Goal: Task Accomplishment & Management: Manage account settings

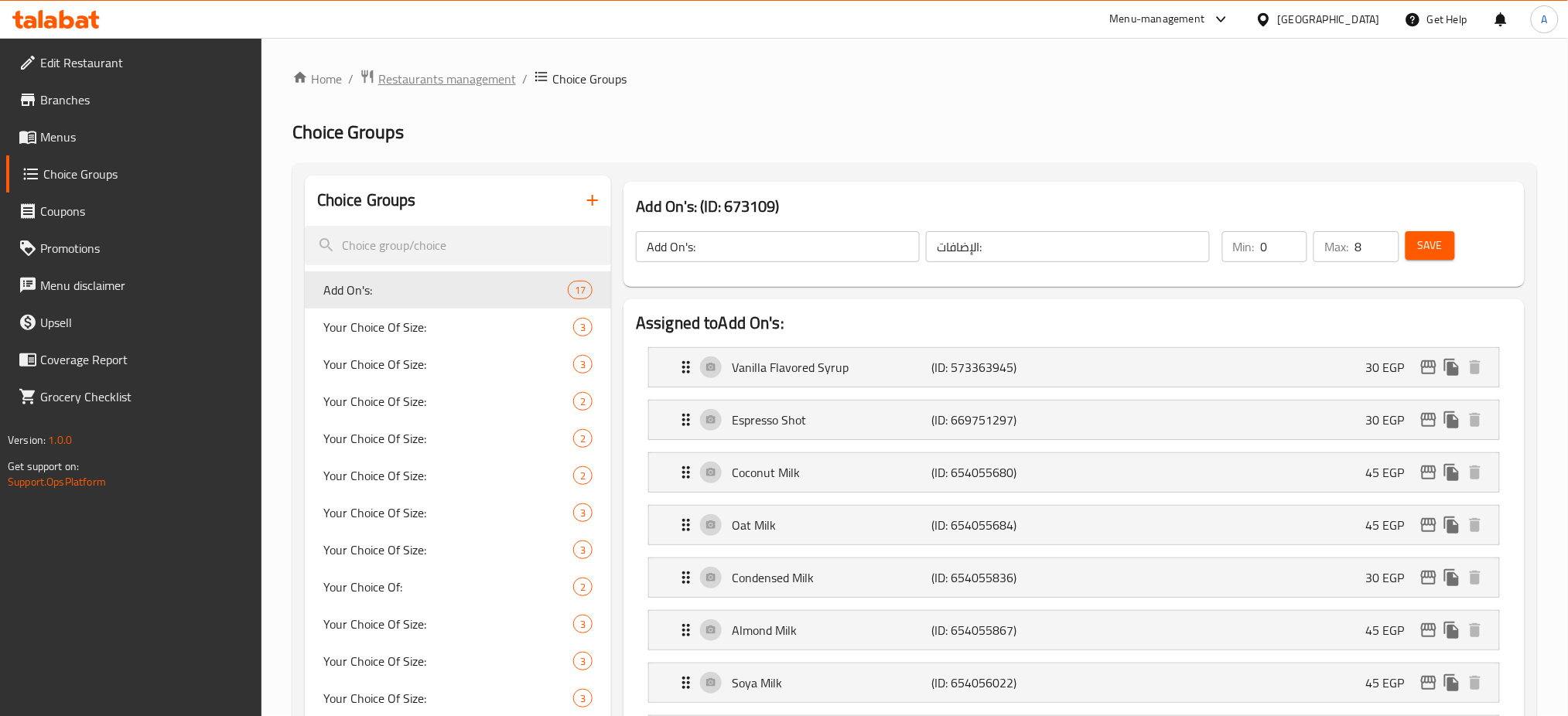
click at [465, 70] on span "Restaurants management" at bounding box center [447, 79] width 138 height 18
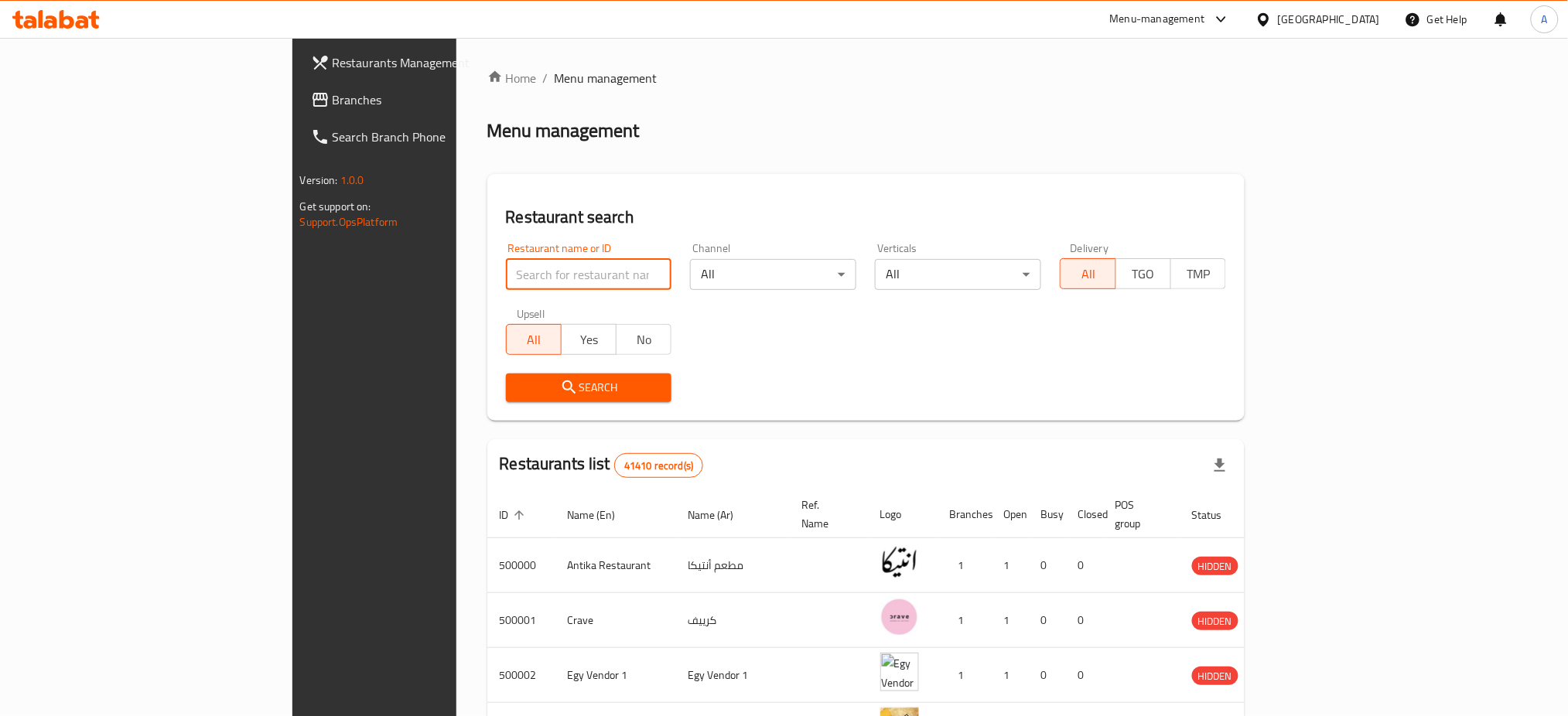
click at [506, 269] on input "search" at bounding box center [588, 274] width 166 height 31
type input "[PERSON_NAME]"
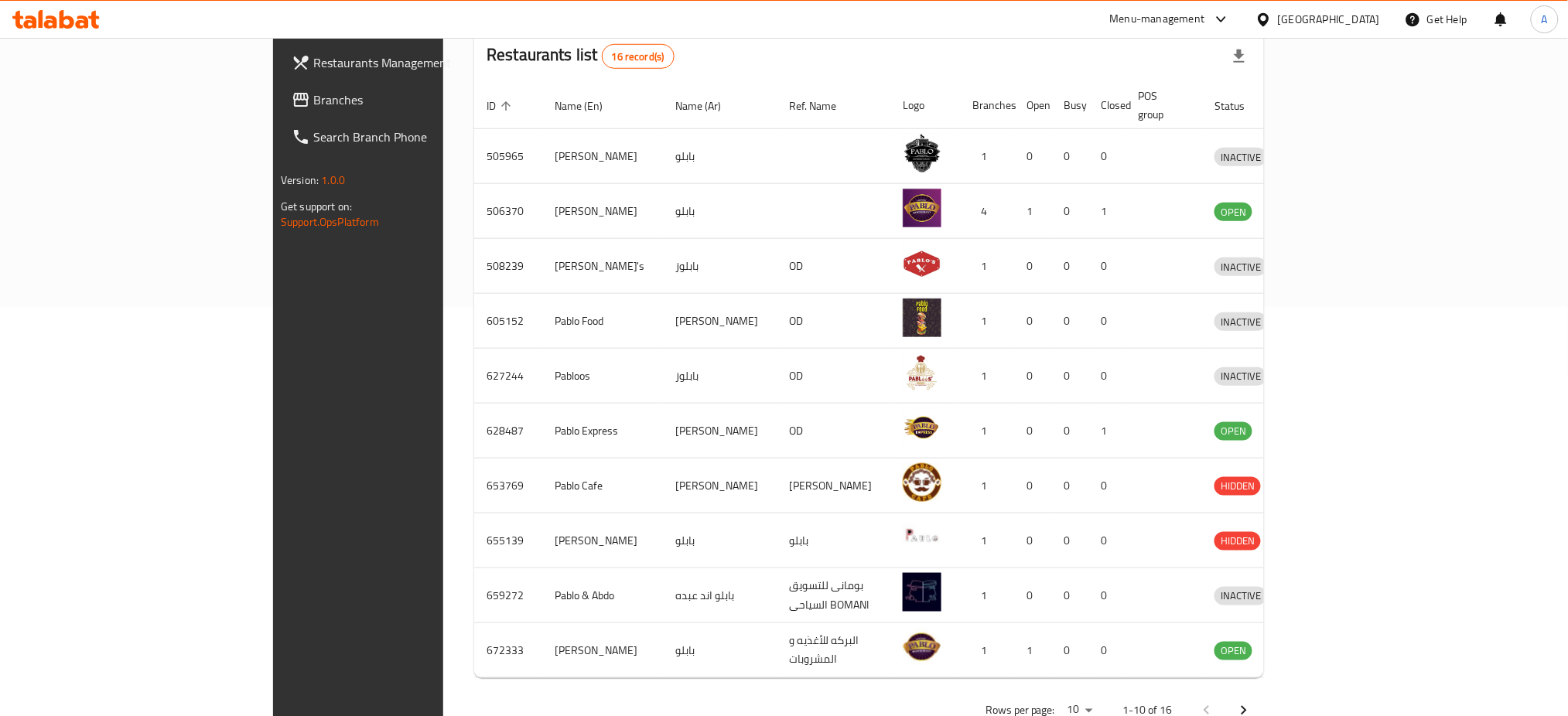
scroll to position [437, 0]
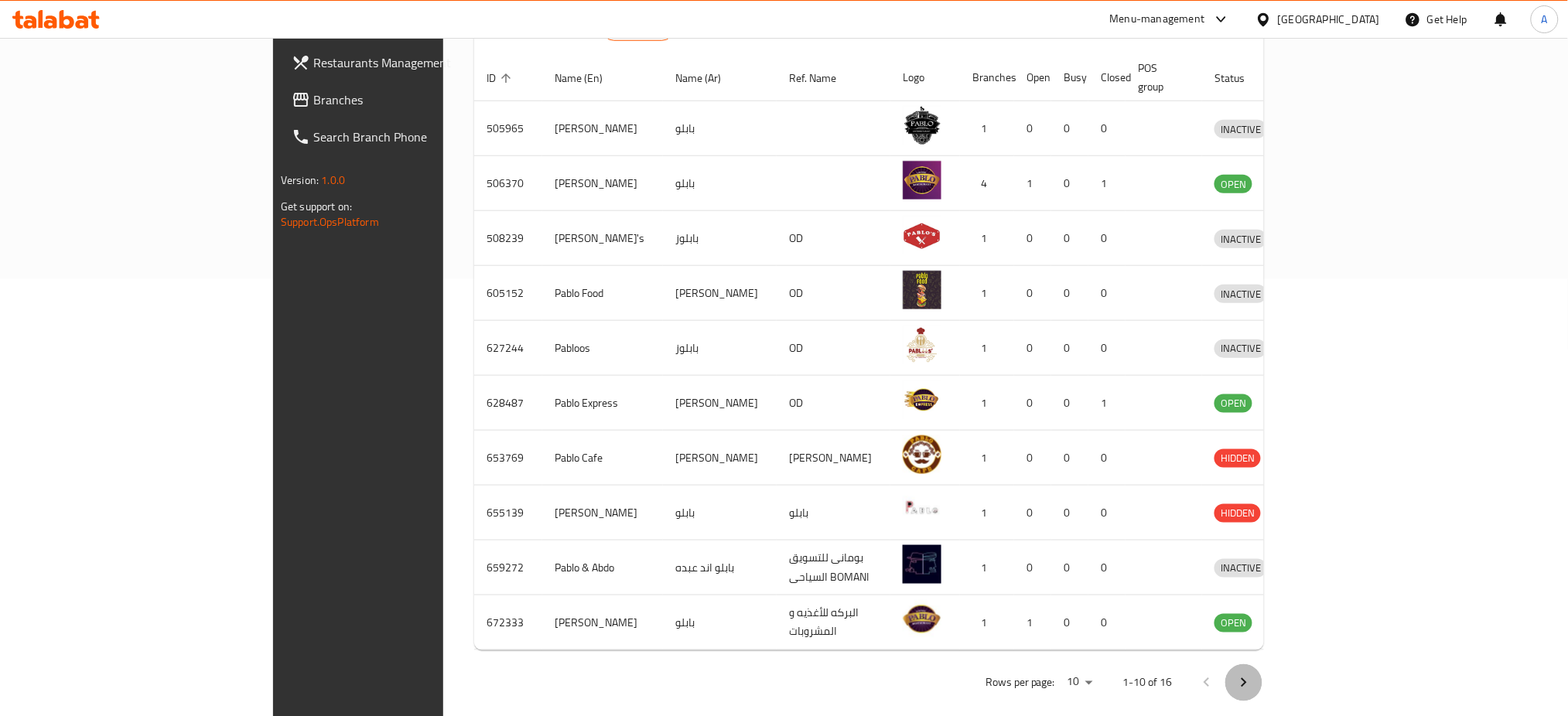
click at [1263, 665] on button "Next page" at bounding box center [1243, 683] width 37 height 37
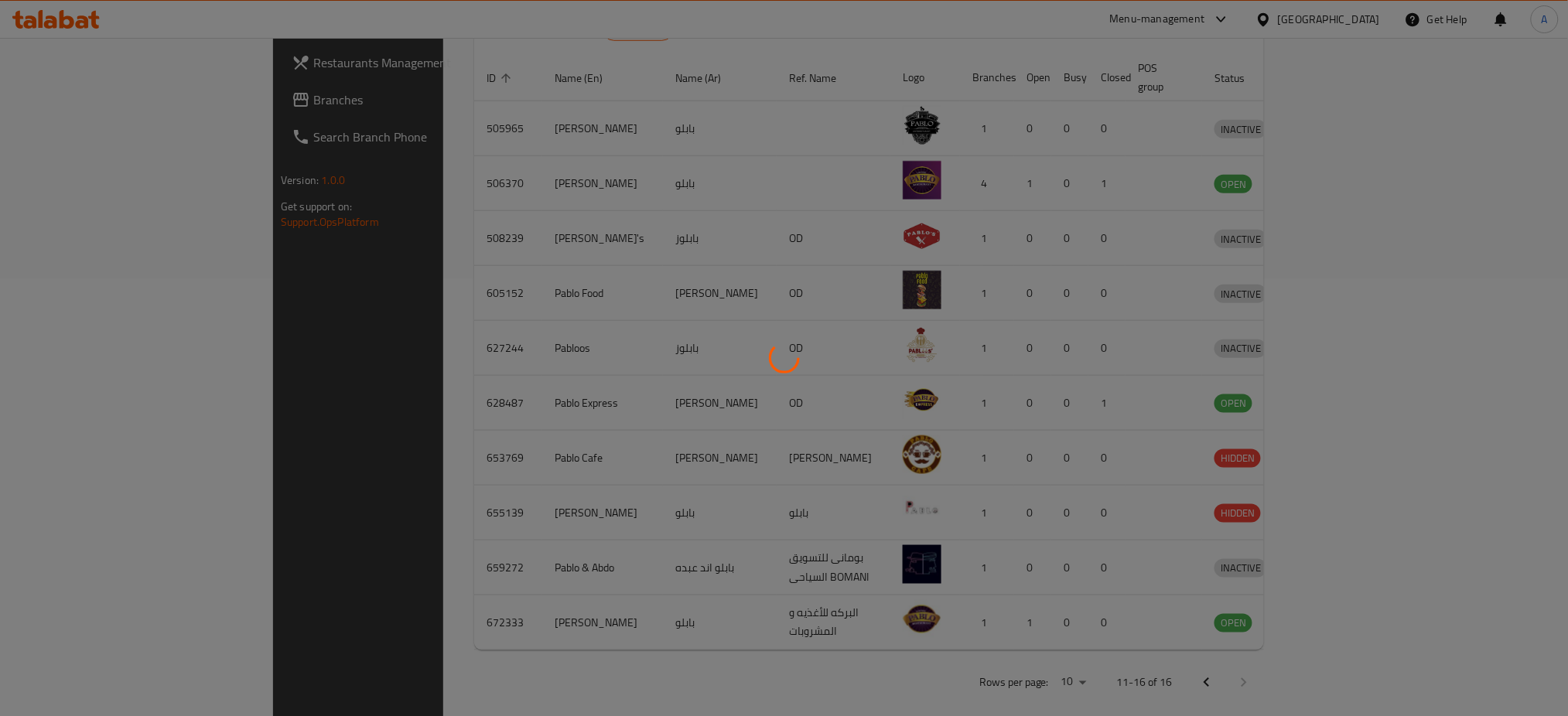
scroll to position [217, 0]
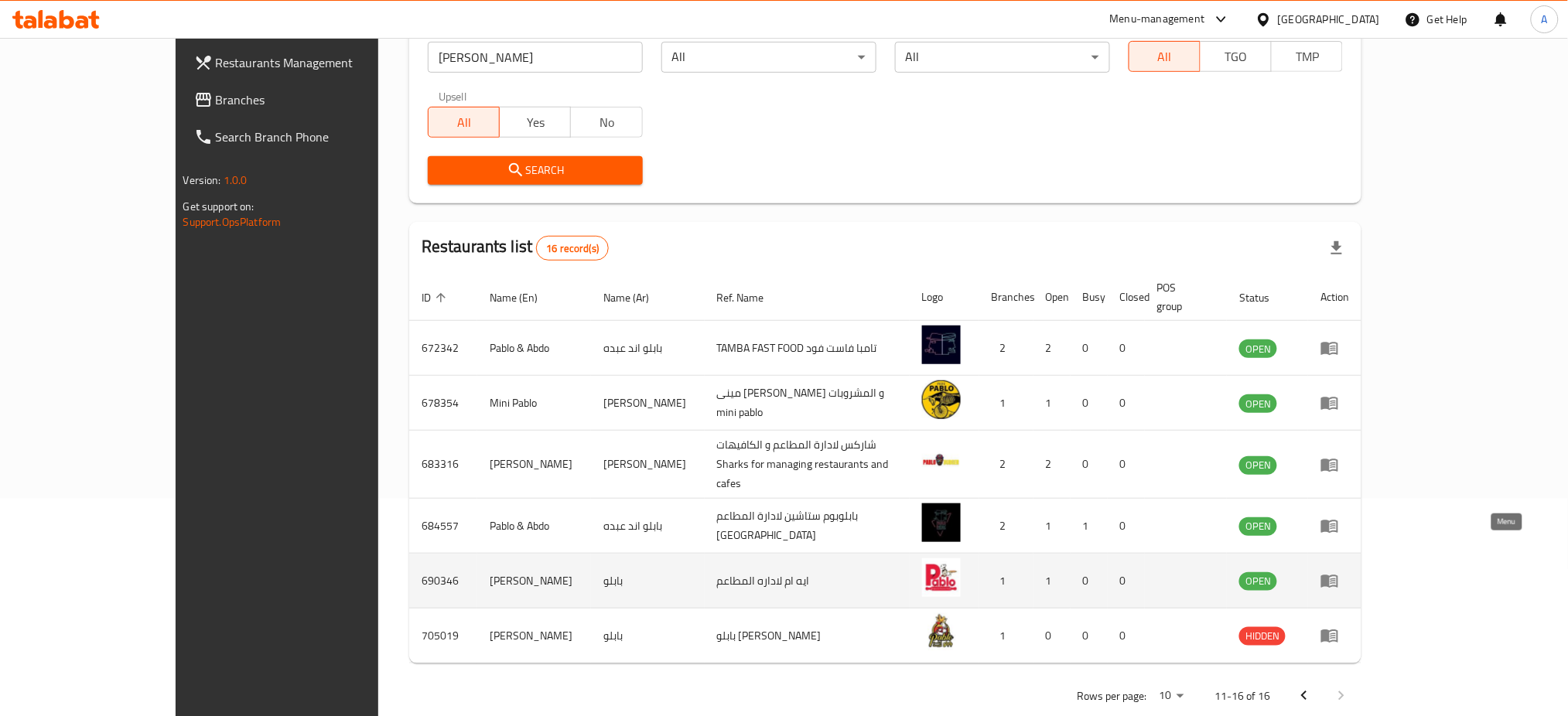
click at [1339, 572] on icon "enhanced table" at bounding box center [1329, 580] width 18 height 18
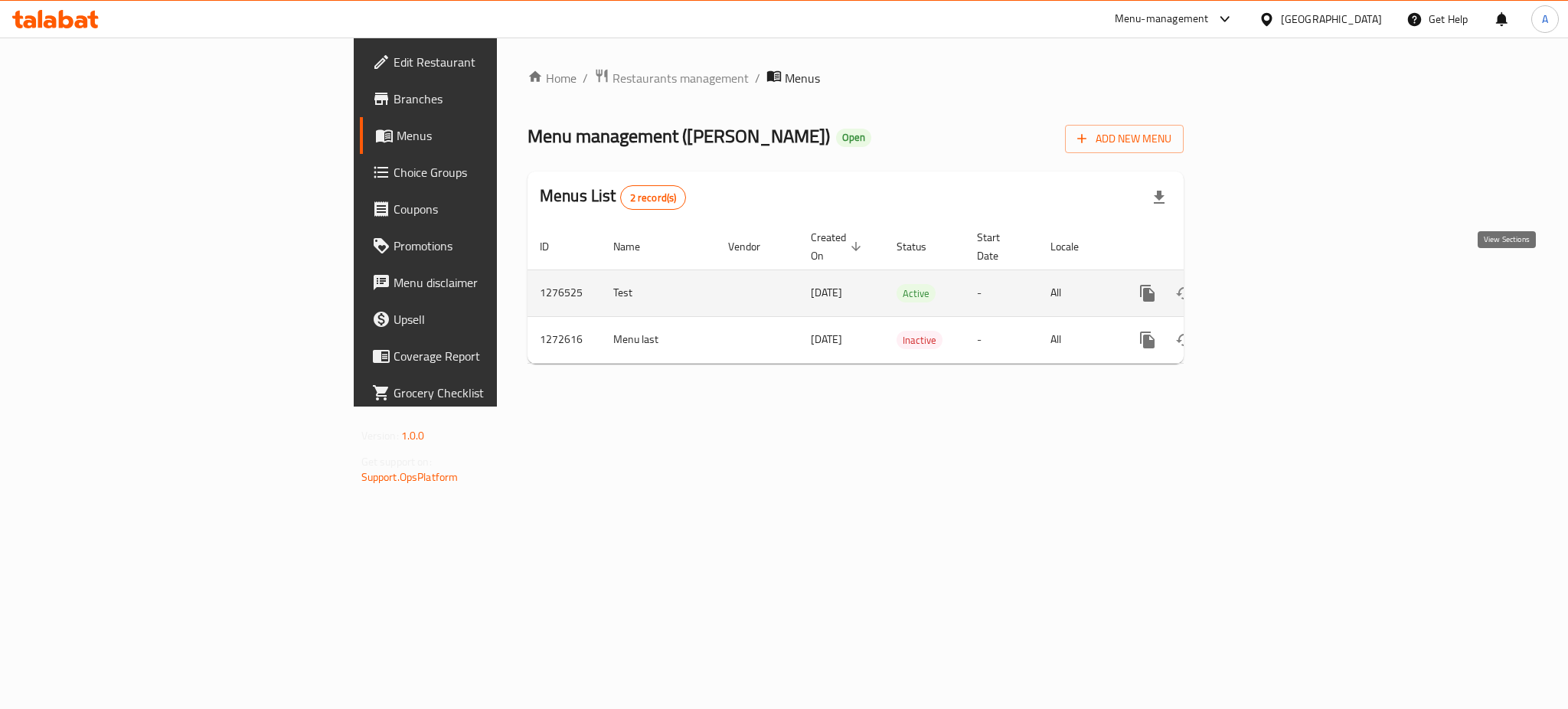
click at [1265, 287] on icon "enhanced table" at bounding box center [1257, 293] width 13 height 13
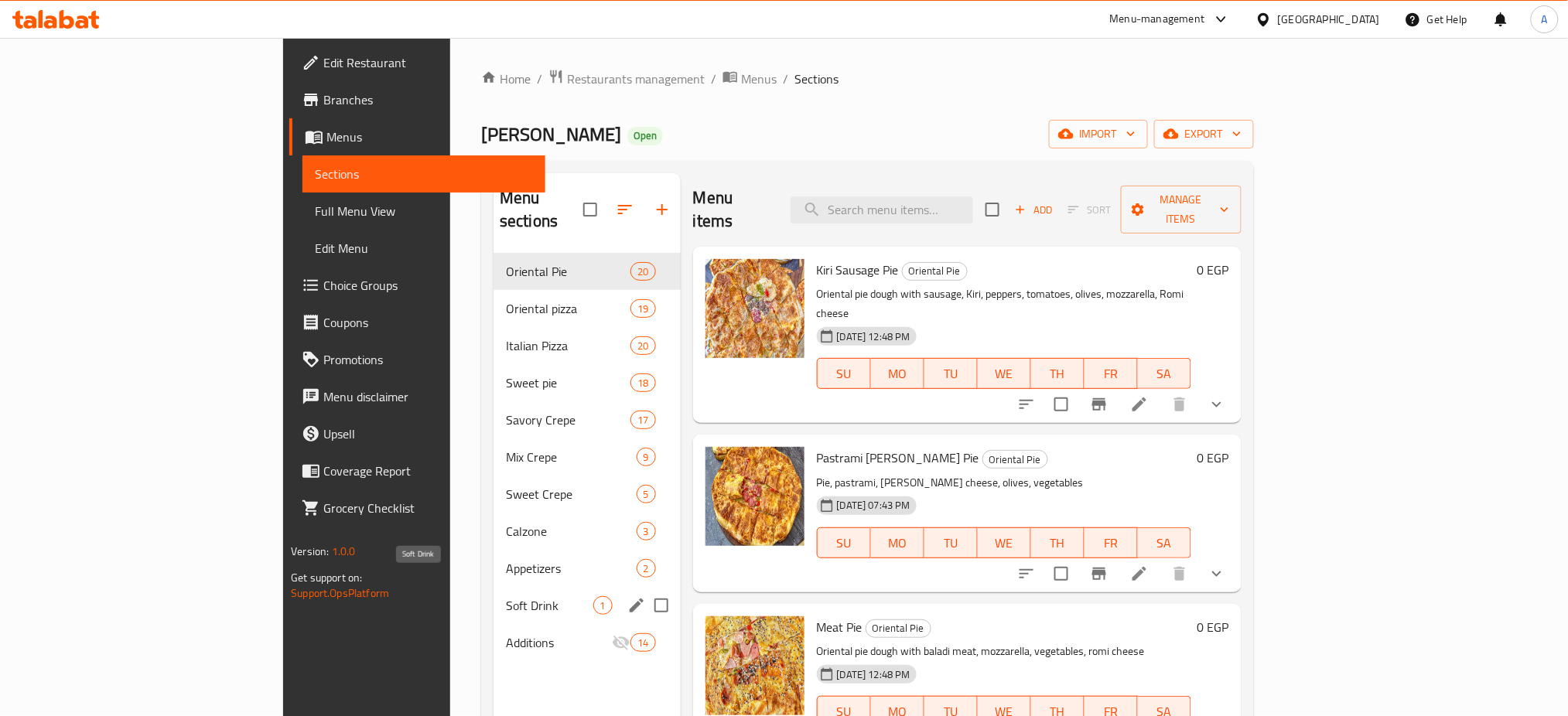
click at [506, 597] on span "Soft Drink" at bounding box center [549, 605] width 87 height 18
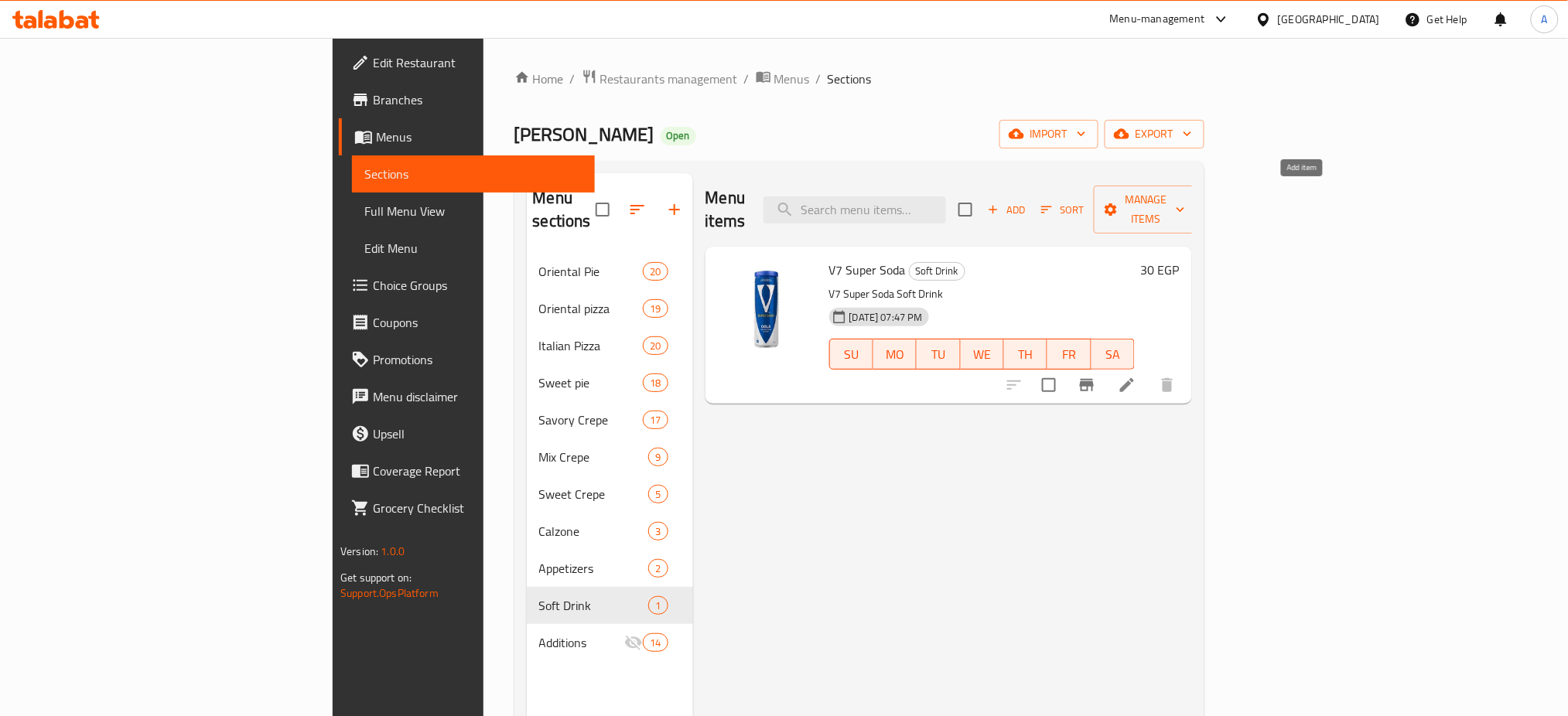
click at [1027, 201] on span "Add" at bounding box center [1006, 210] width 42 height 18
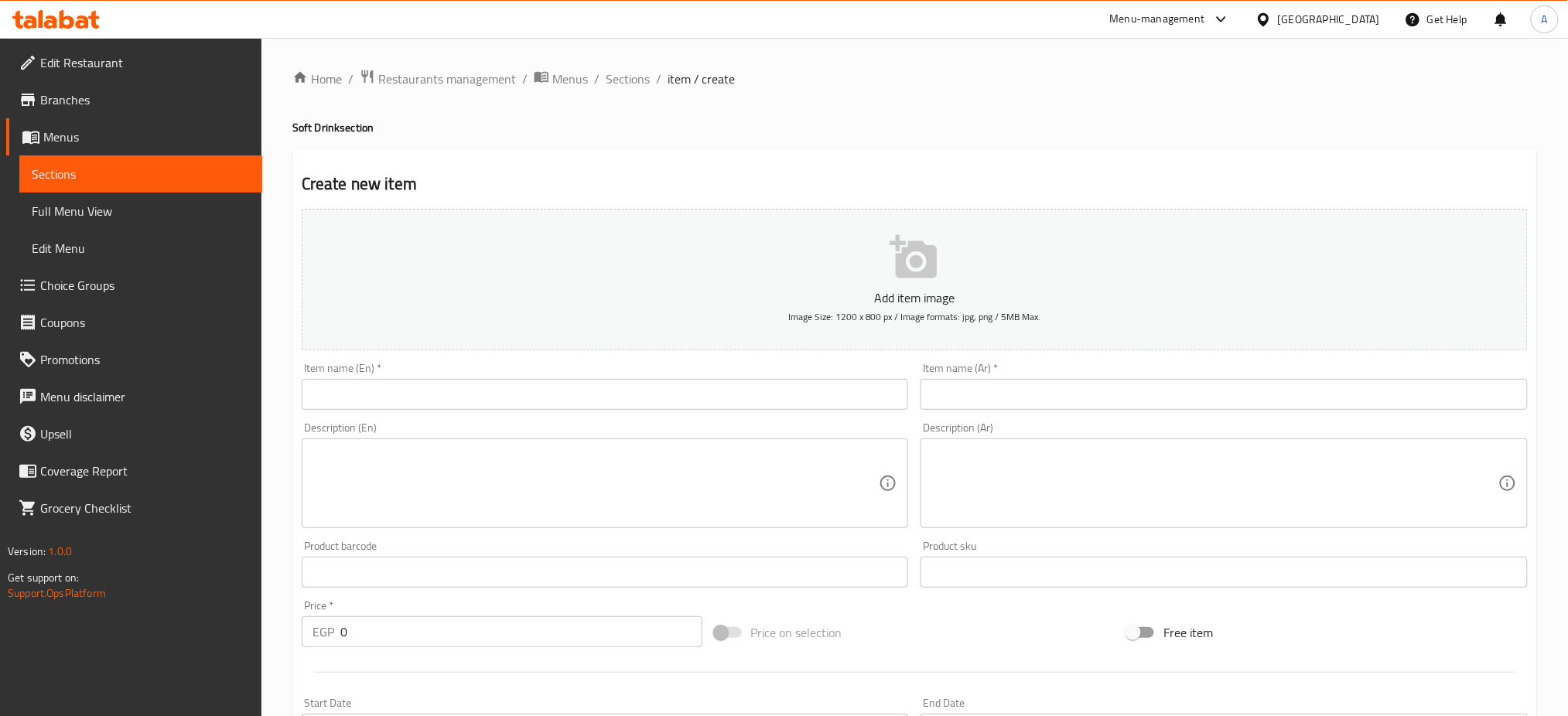
click at [406, 395] on input "text" at bounding box center [604, 394] width 607 height 31
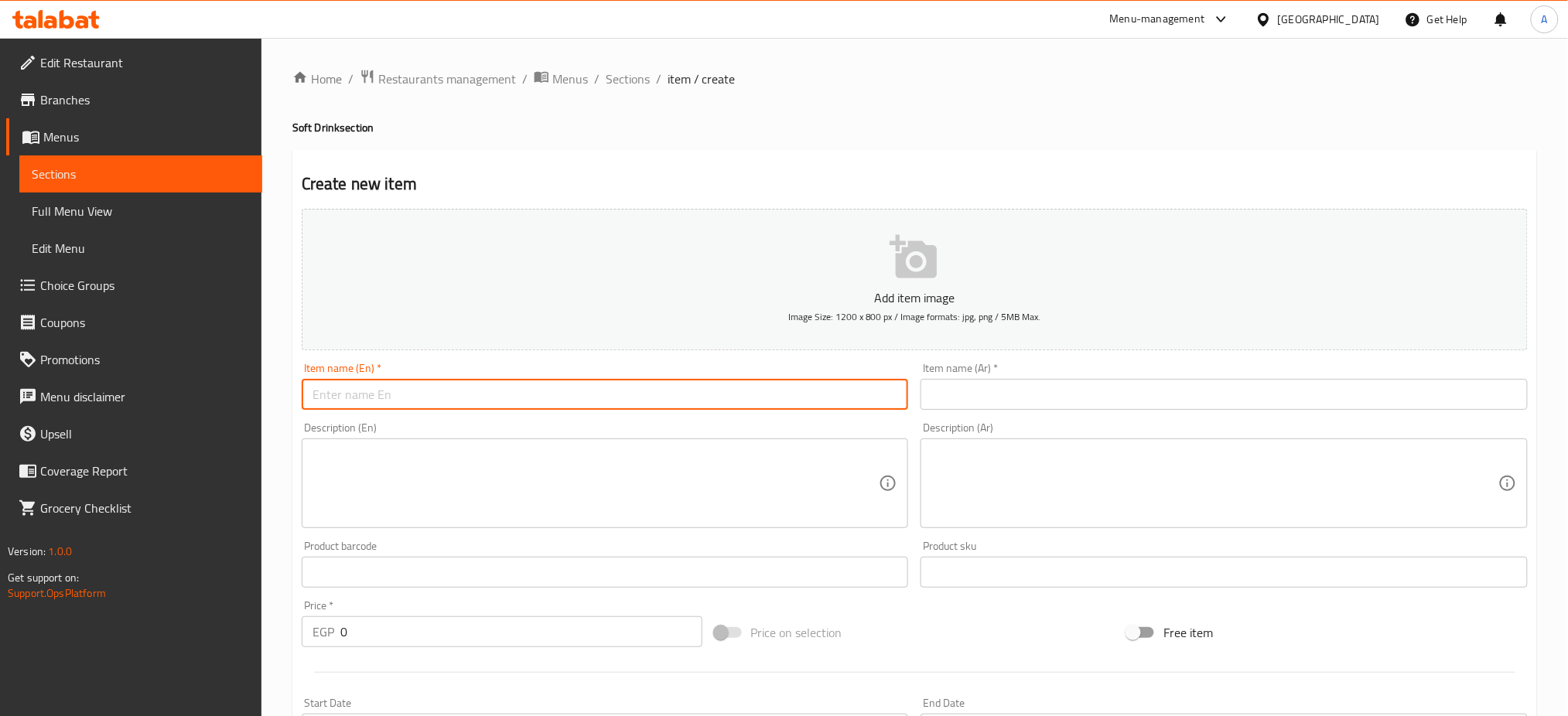
paste input "Spiro Spathis"
type input "Spiro Spathis"
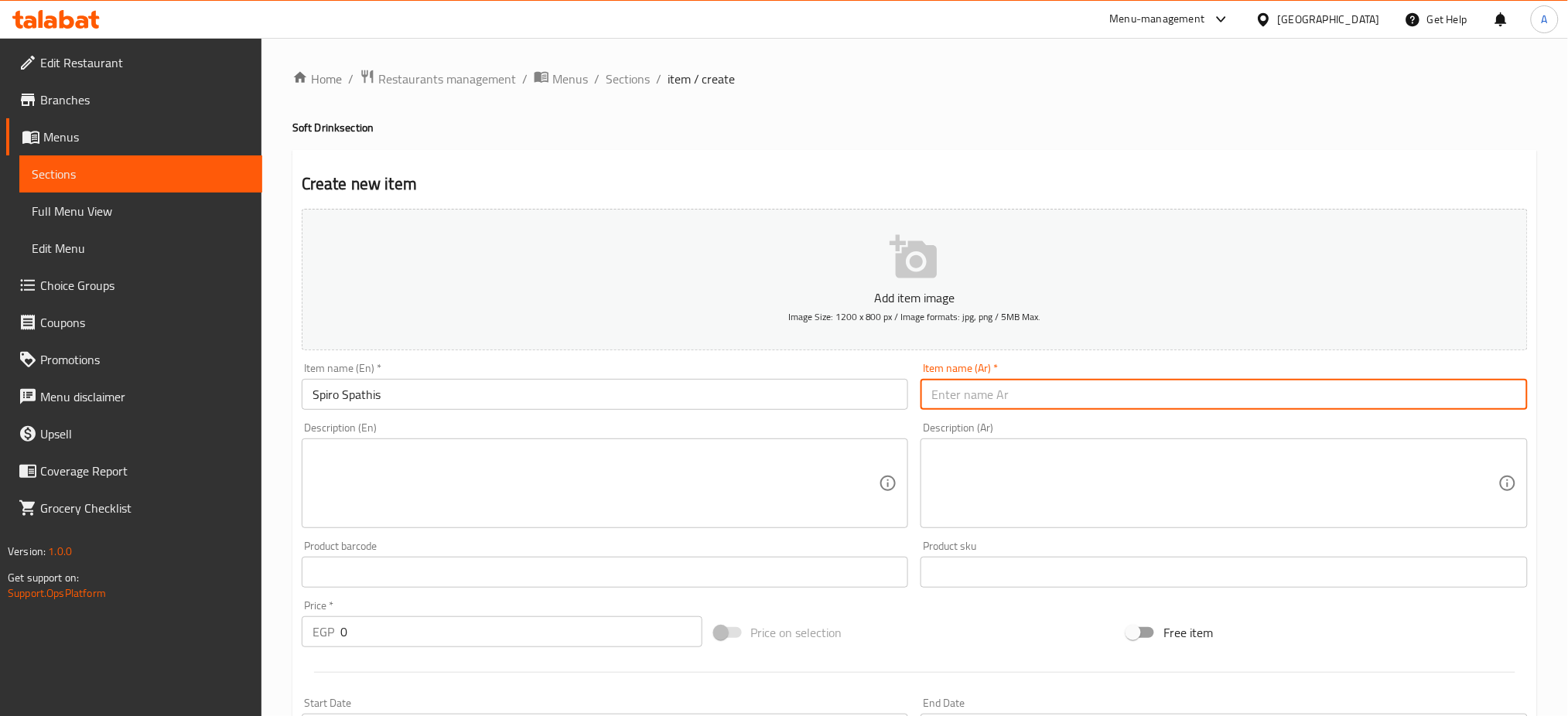
click at [1065, 401] on input "text" at bounding box center [1223, 394] width 607 height 31
type input "سبيرو سباتس"
click at [663, 479] on textarea at bounding box center [596, 484] width 567 height 74
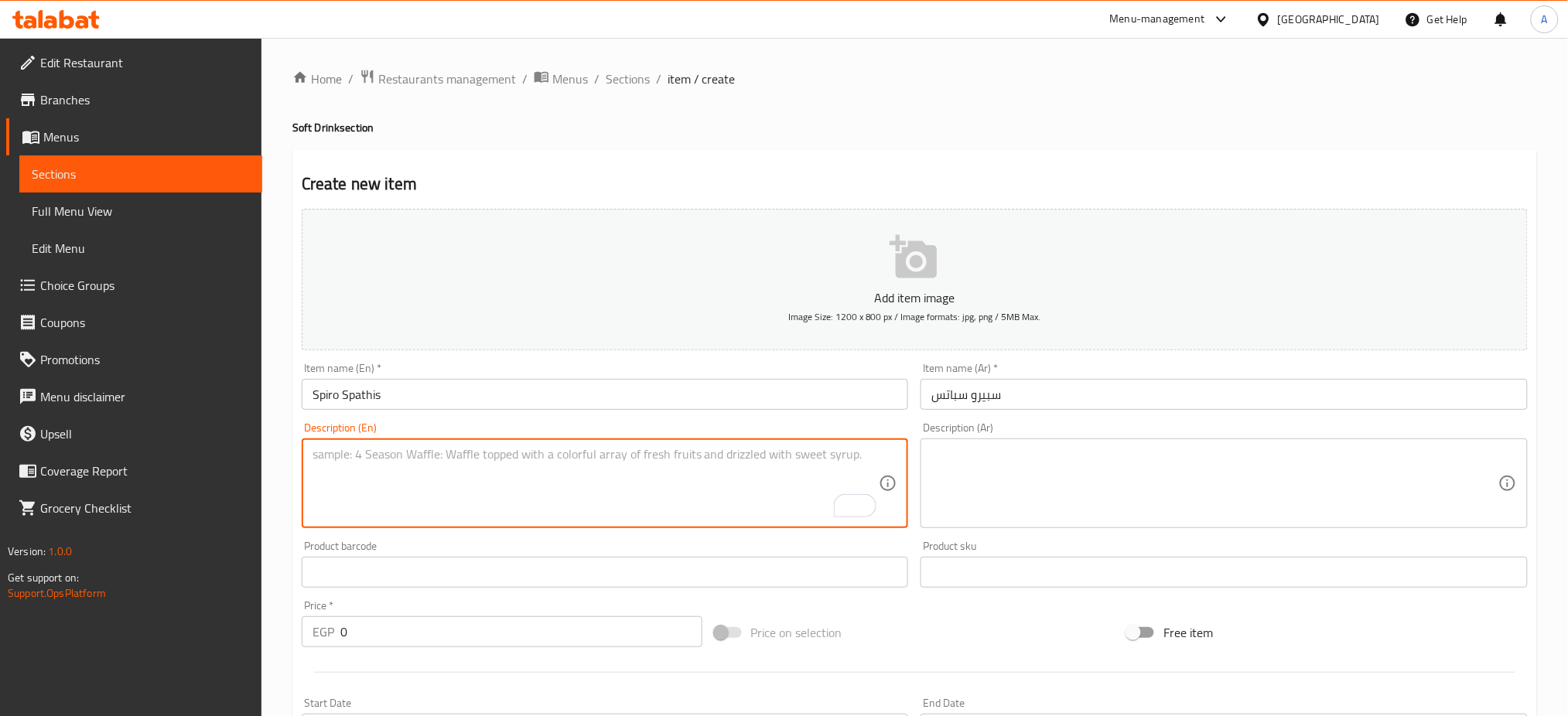
type textarea "ِ"
type textarea "A"
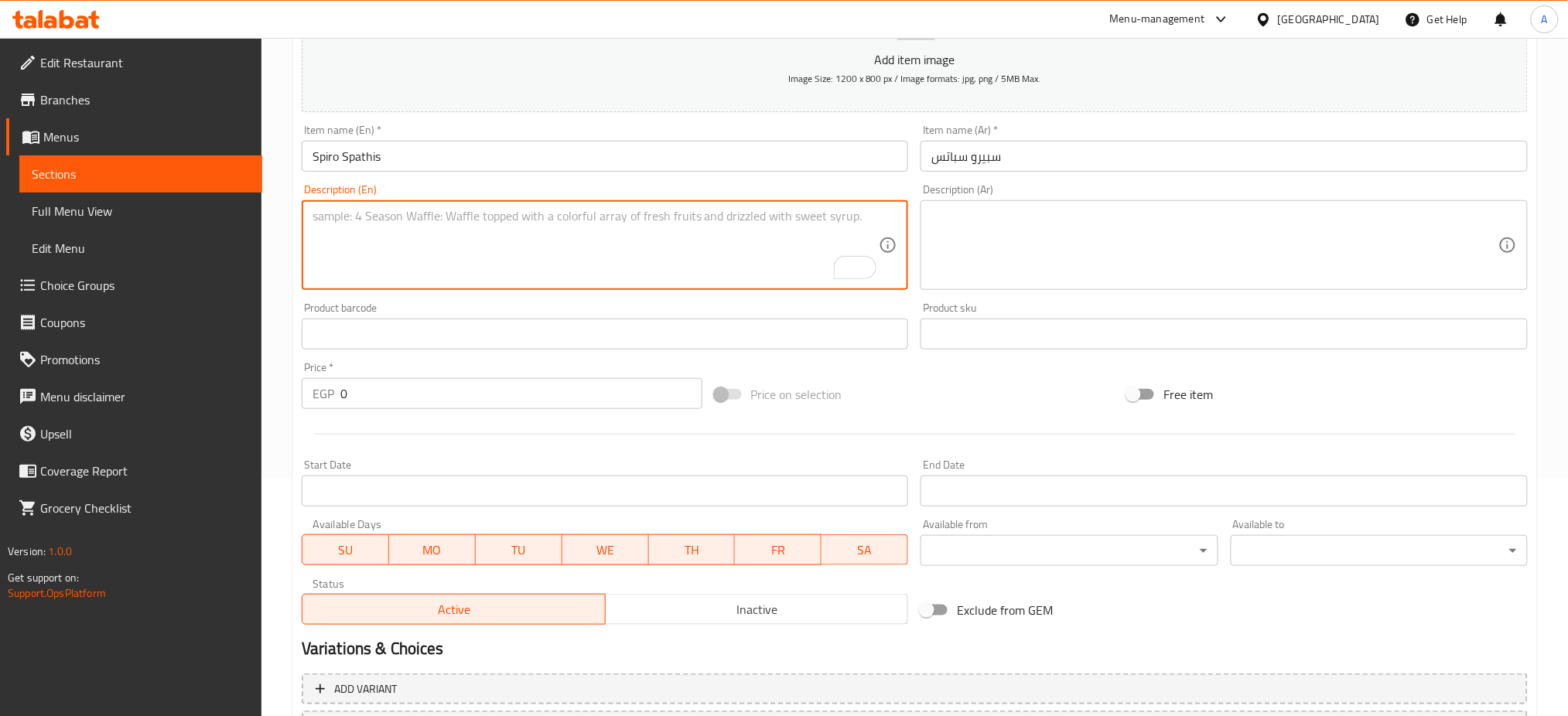
scroll to position [239, 0]
click at [409, 394] on input "0" at bounding box center [521, 393] width 362 height 31
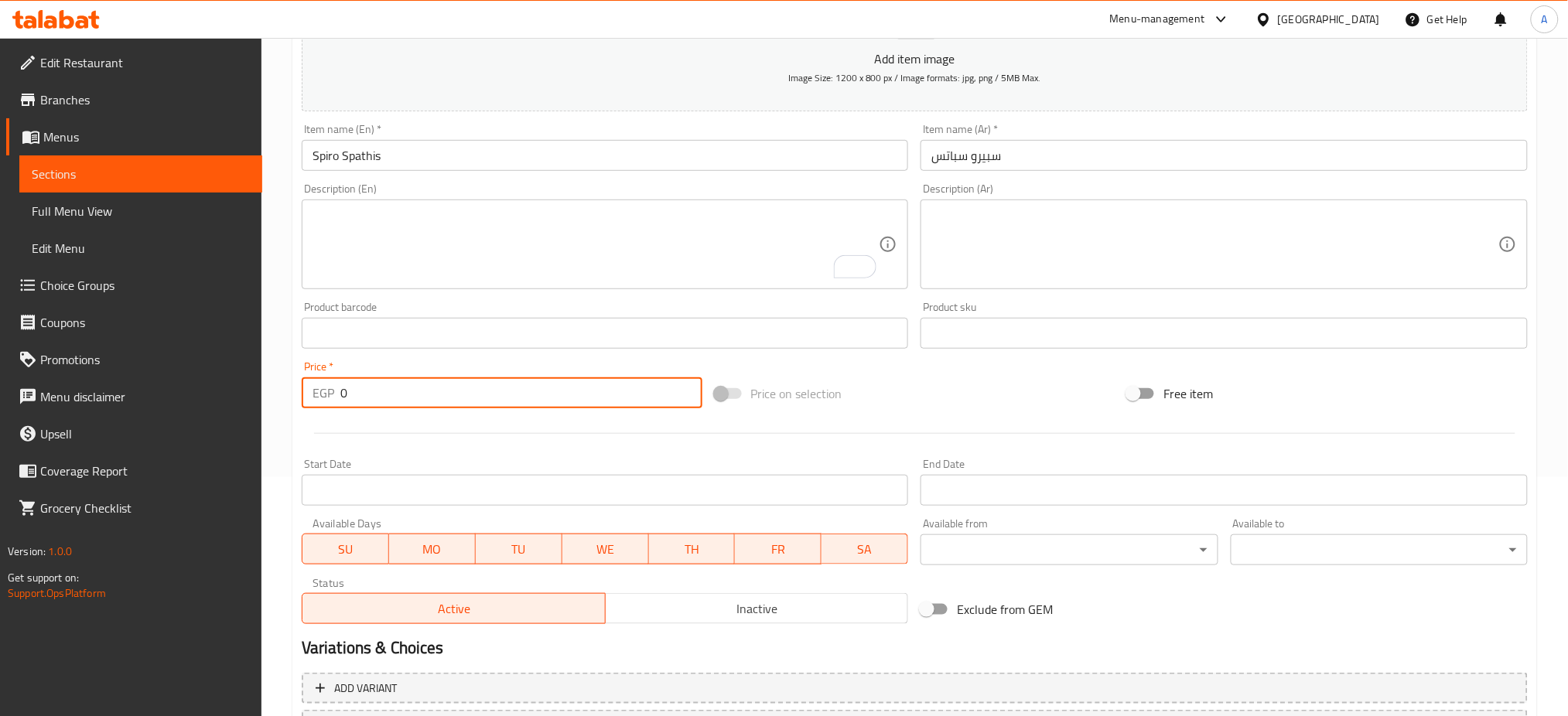
click at [409, 394] on input "0" at bounding box center [521, 393] width 362 height 31
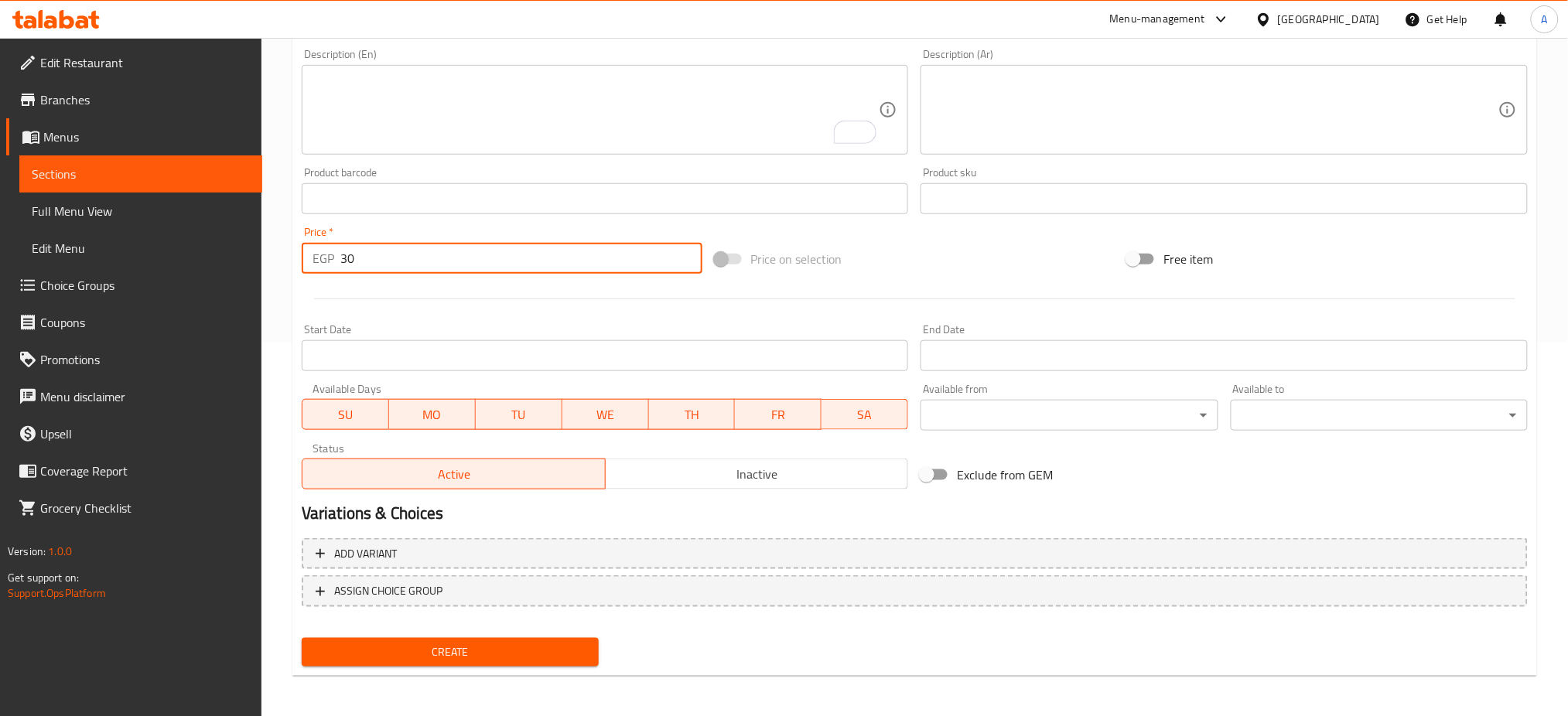
type input "30"
click at [406, 643] on span "Create" at bounding box center [451, 653] width 273 height 19
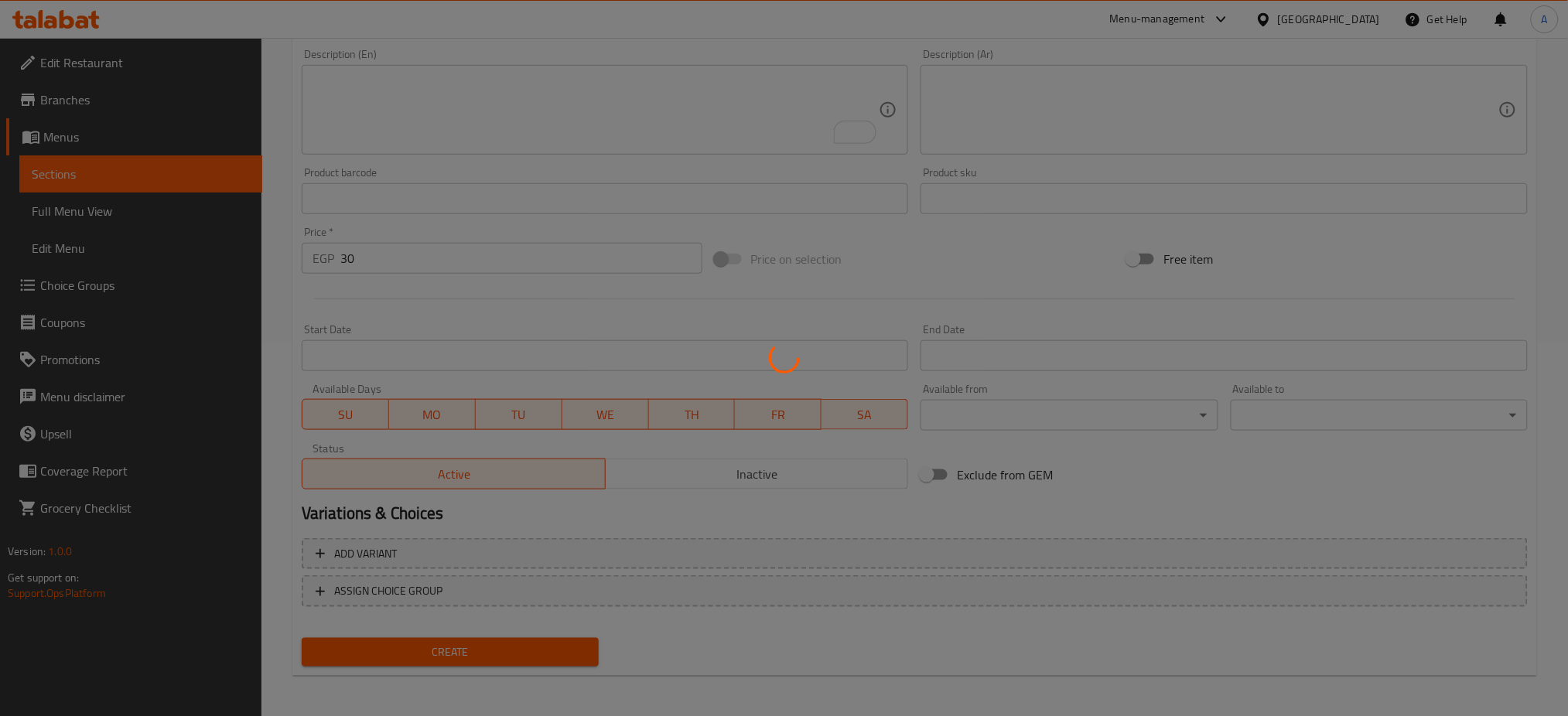
type input "0"
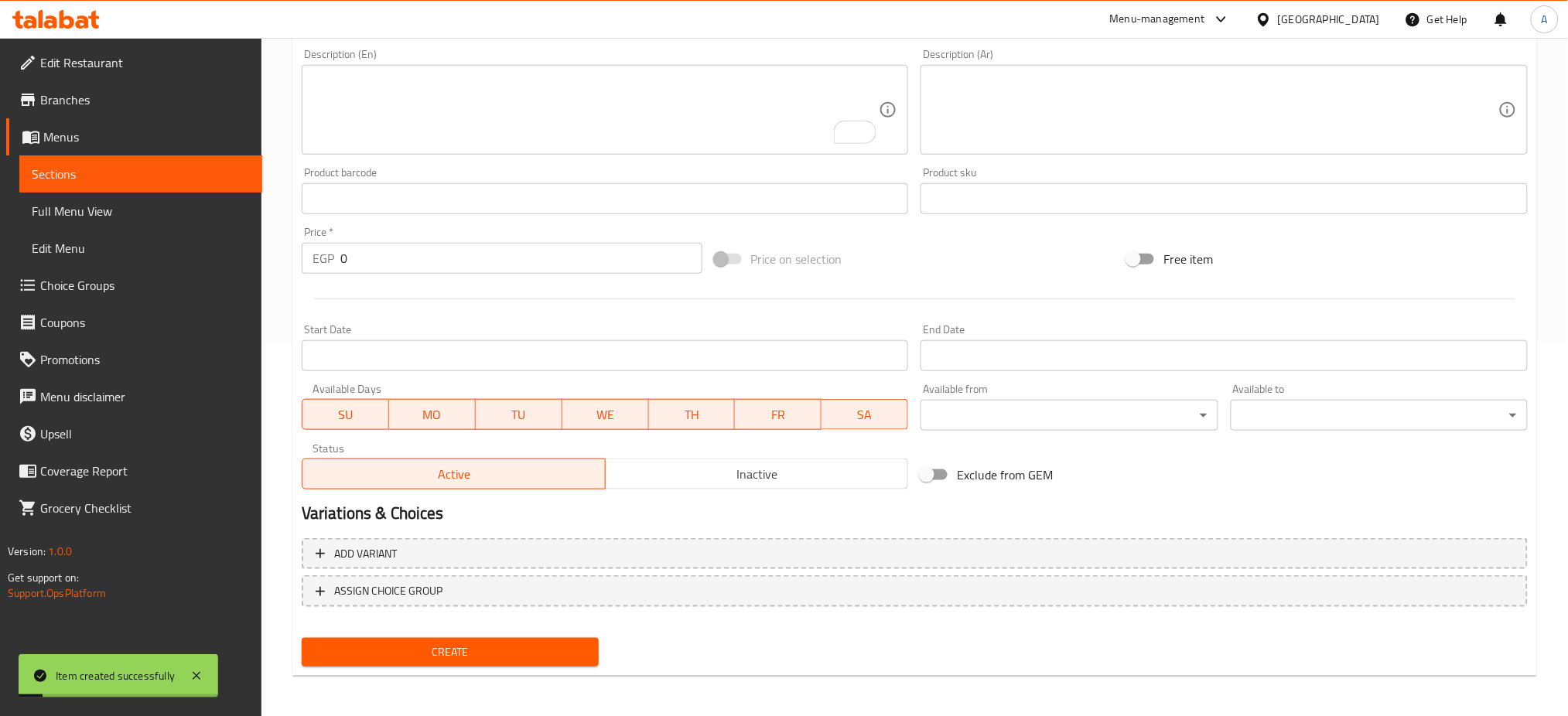
scroll to position [0, 0]
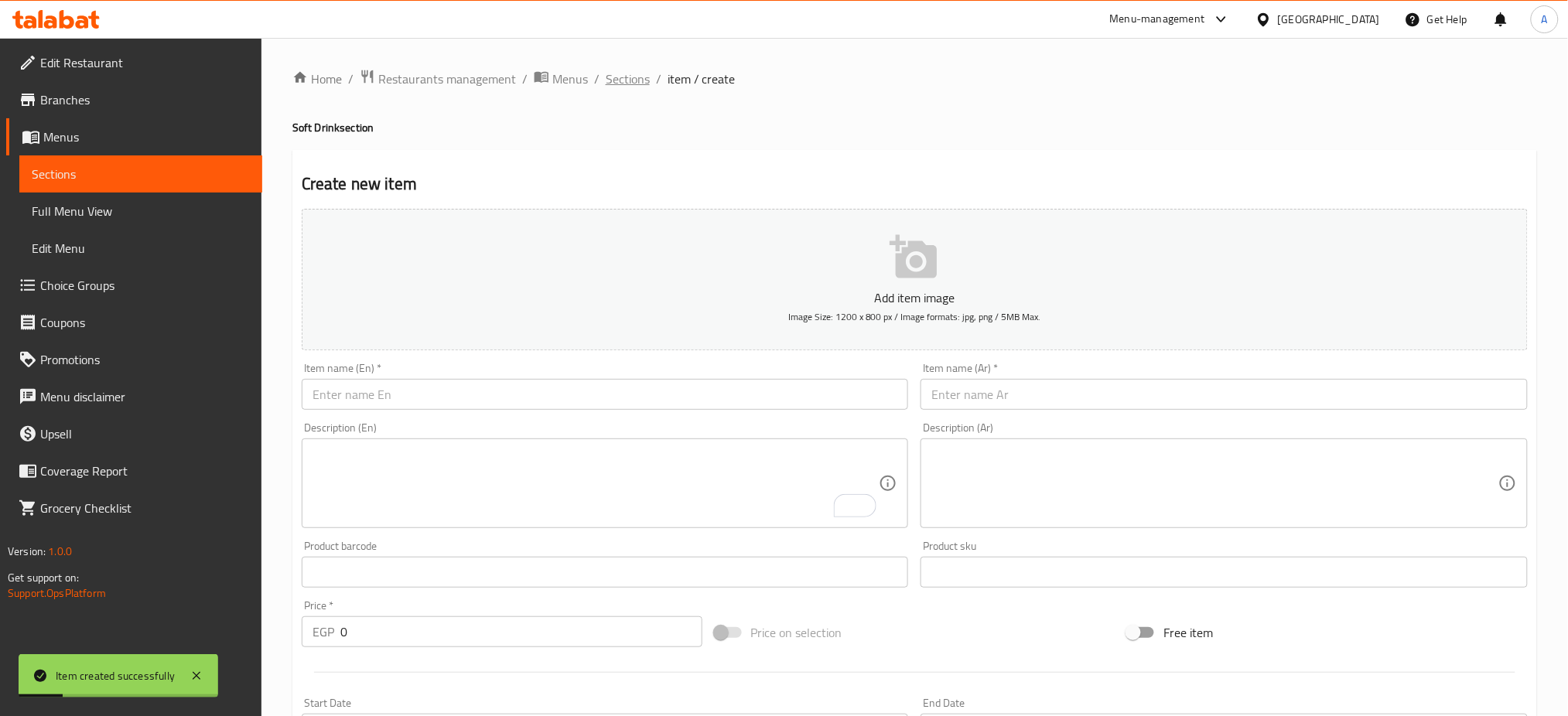
click at [625, 83] on span "Sections" at bounding box center [627, 79] width 44 height 18
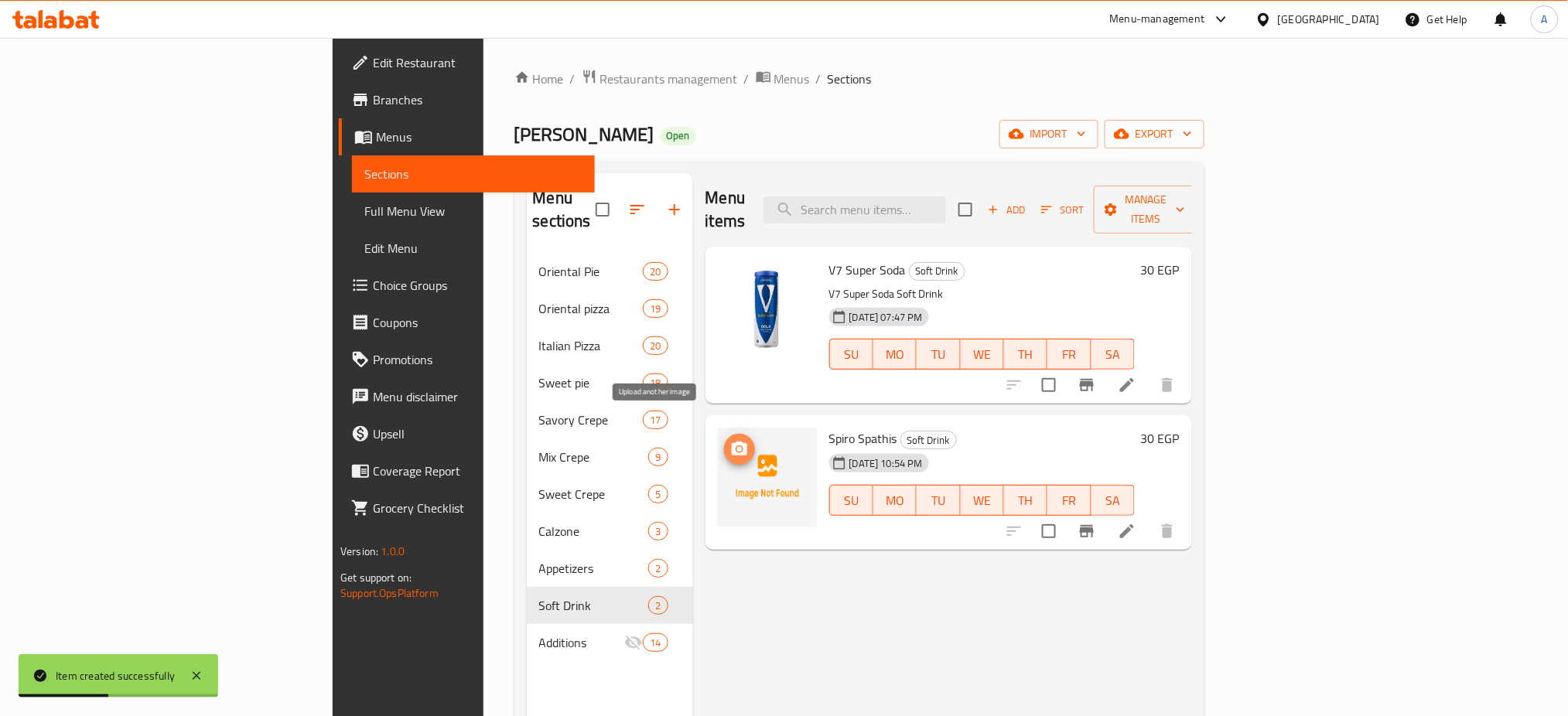
click at [724, 437] on button "upload picture" at bounding box center [739, 449] width 31 height 31
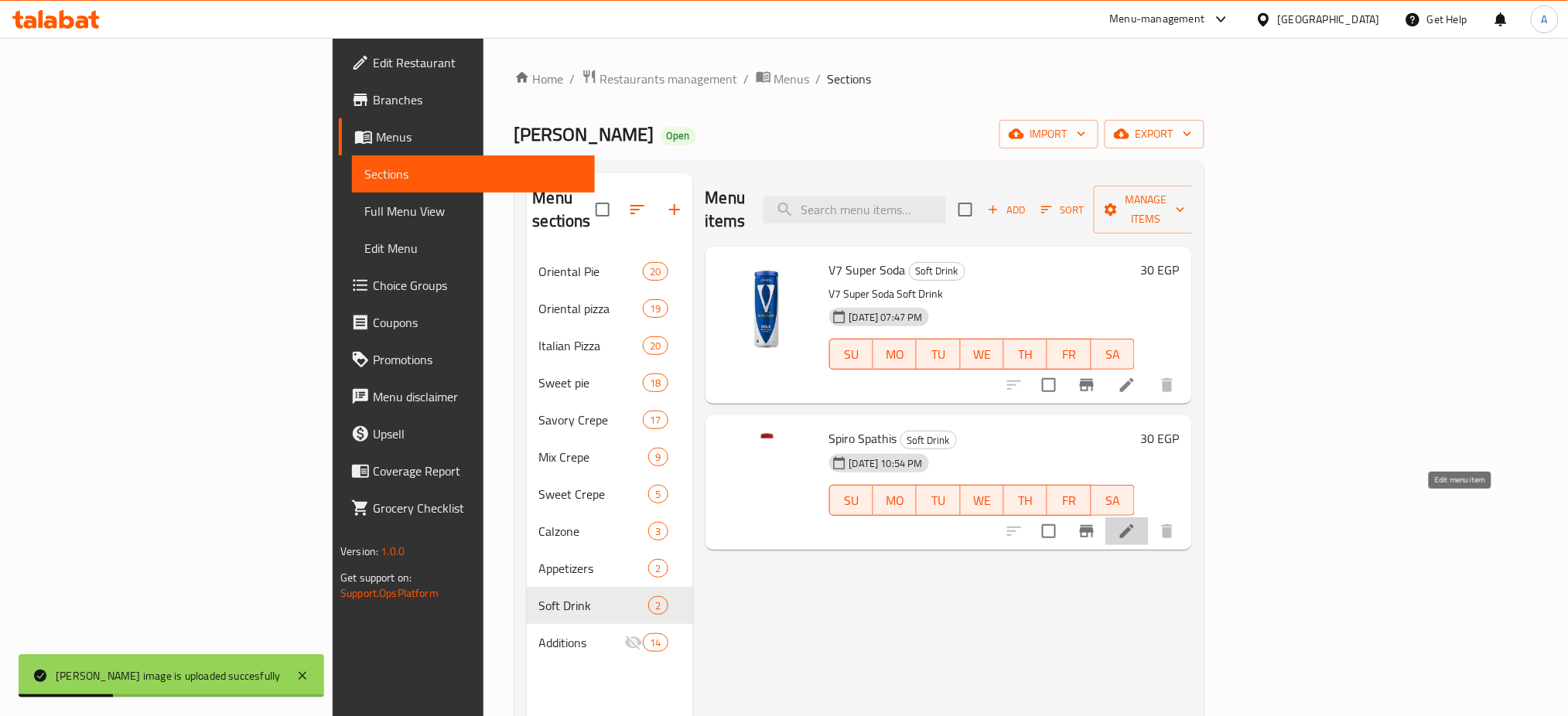
click at [1134, 524] on icon at bounding box center [1126, 531] width 14 height 14
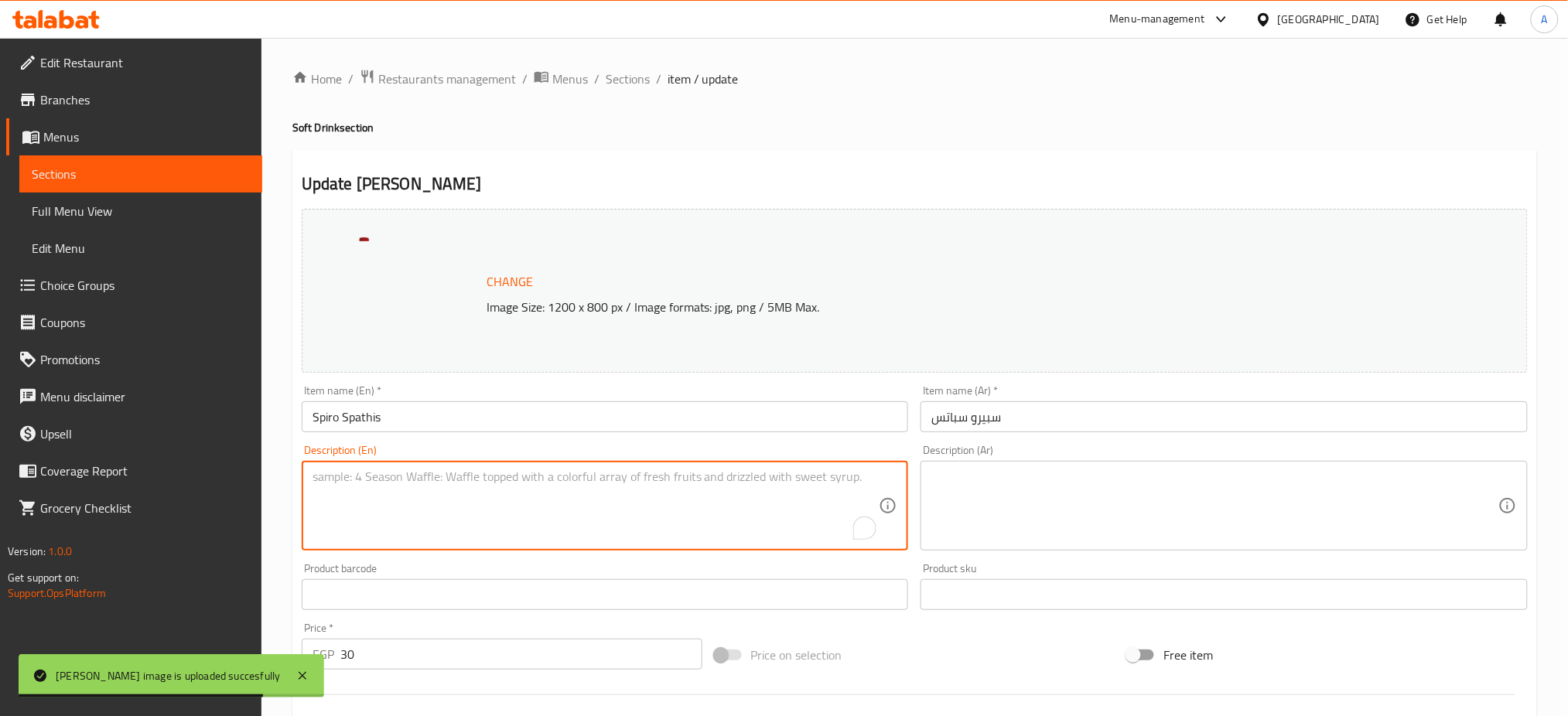
click at [436, 483] on textarea "To enrich screen reader interactions, please activate Accessibility in Grammarl…" at bounding box center [596, 507] width 567 height 74
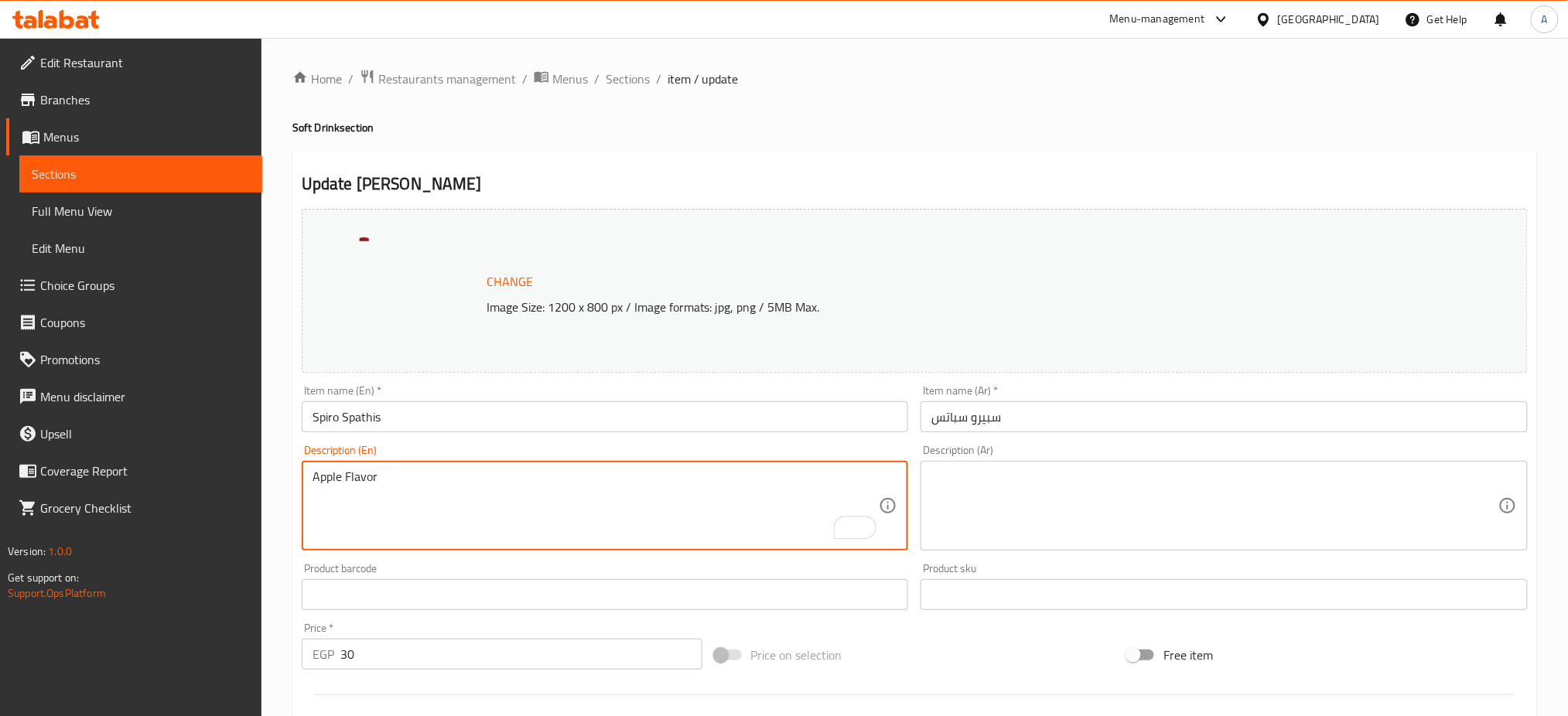
type textarea "Apple Flavor"
click at [1075, 512] on textarea at bounding box center [1214, 507] width 567 height 74
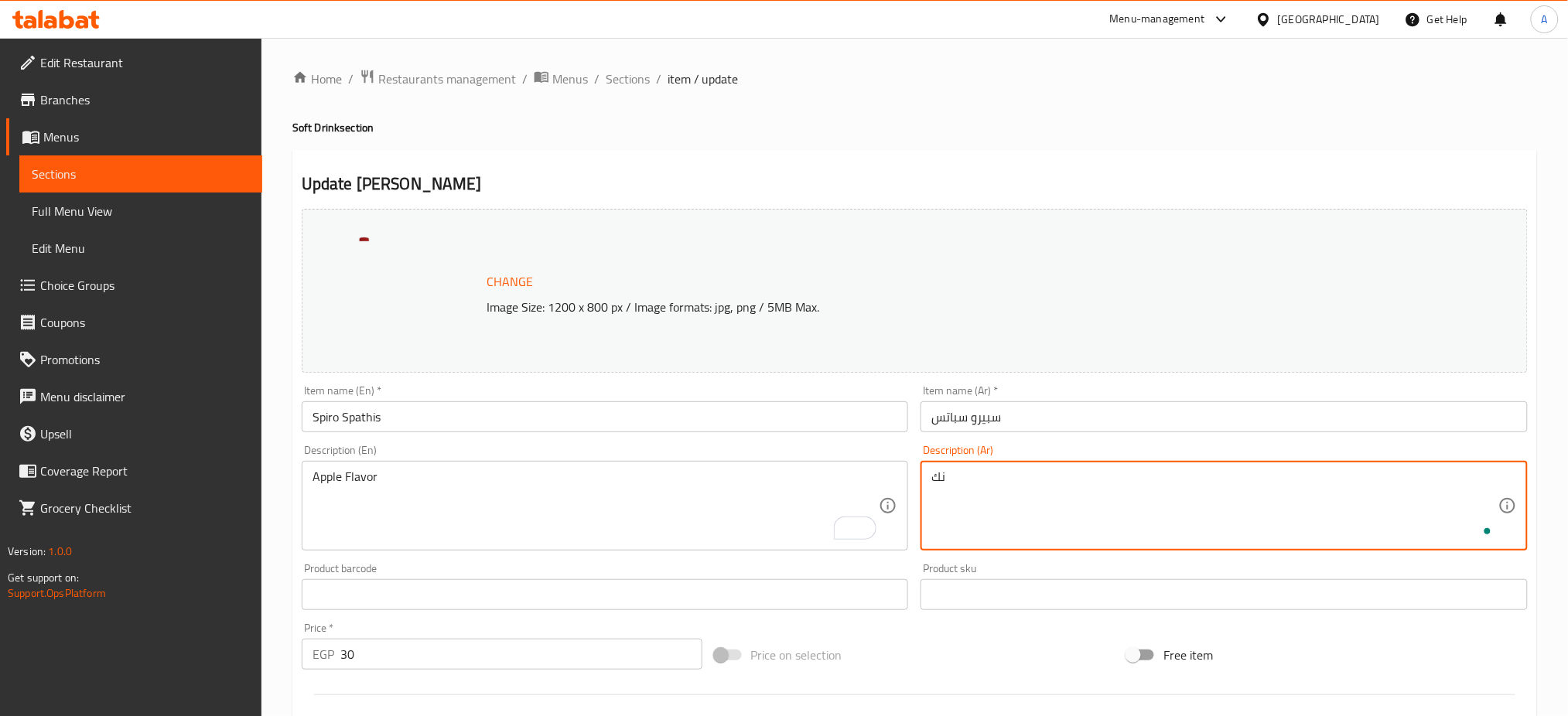
type textarea "ن"
type textarea "سبيرو سباتس تفاح"
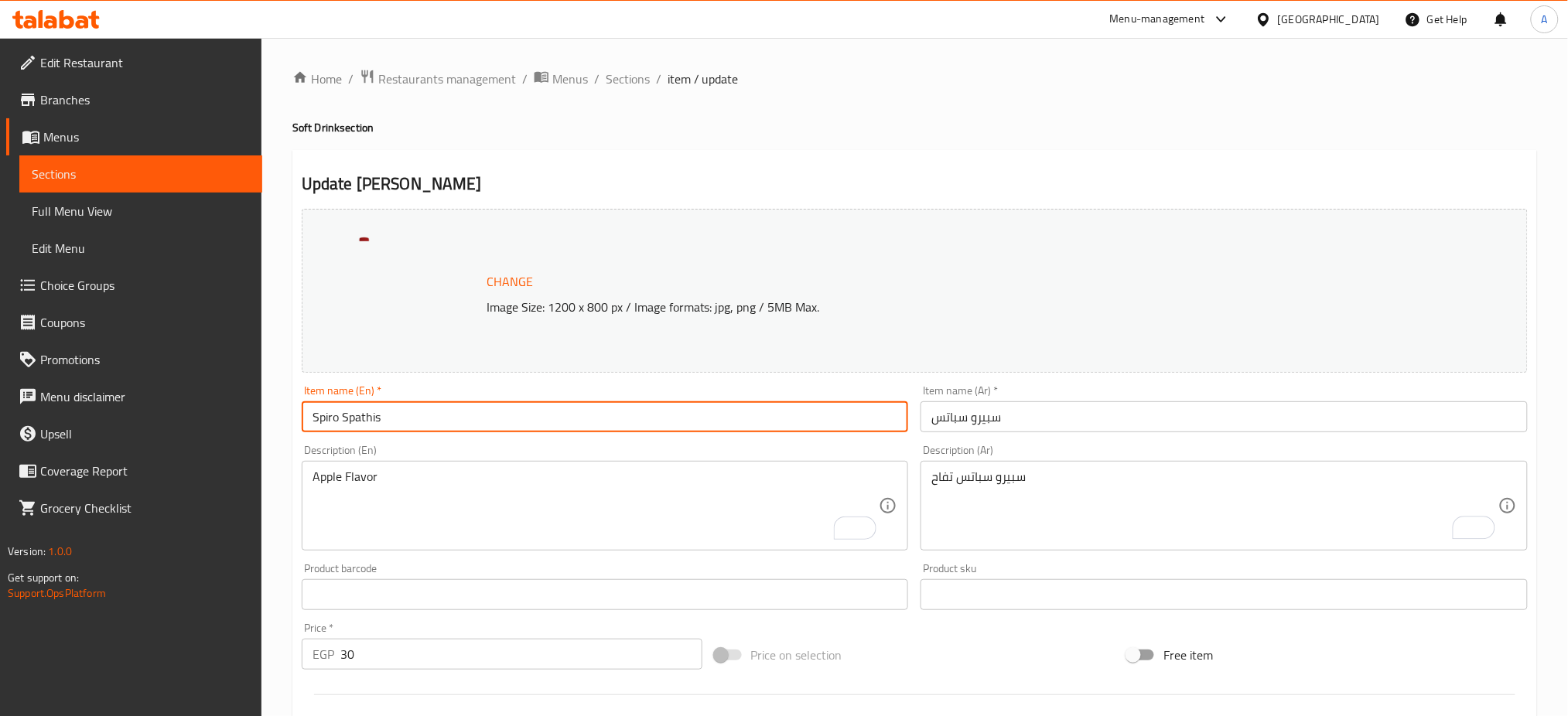
click at [355, 418] on input "Spiro Spathis" at bounding box center [604, 417] width 607 height 31
click at [310, 475] on div "Apple Flavor Description (En)" at bounding box center [604, 506] width 607 height 90
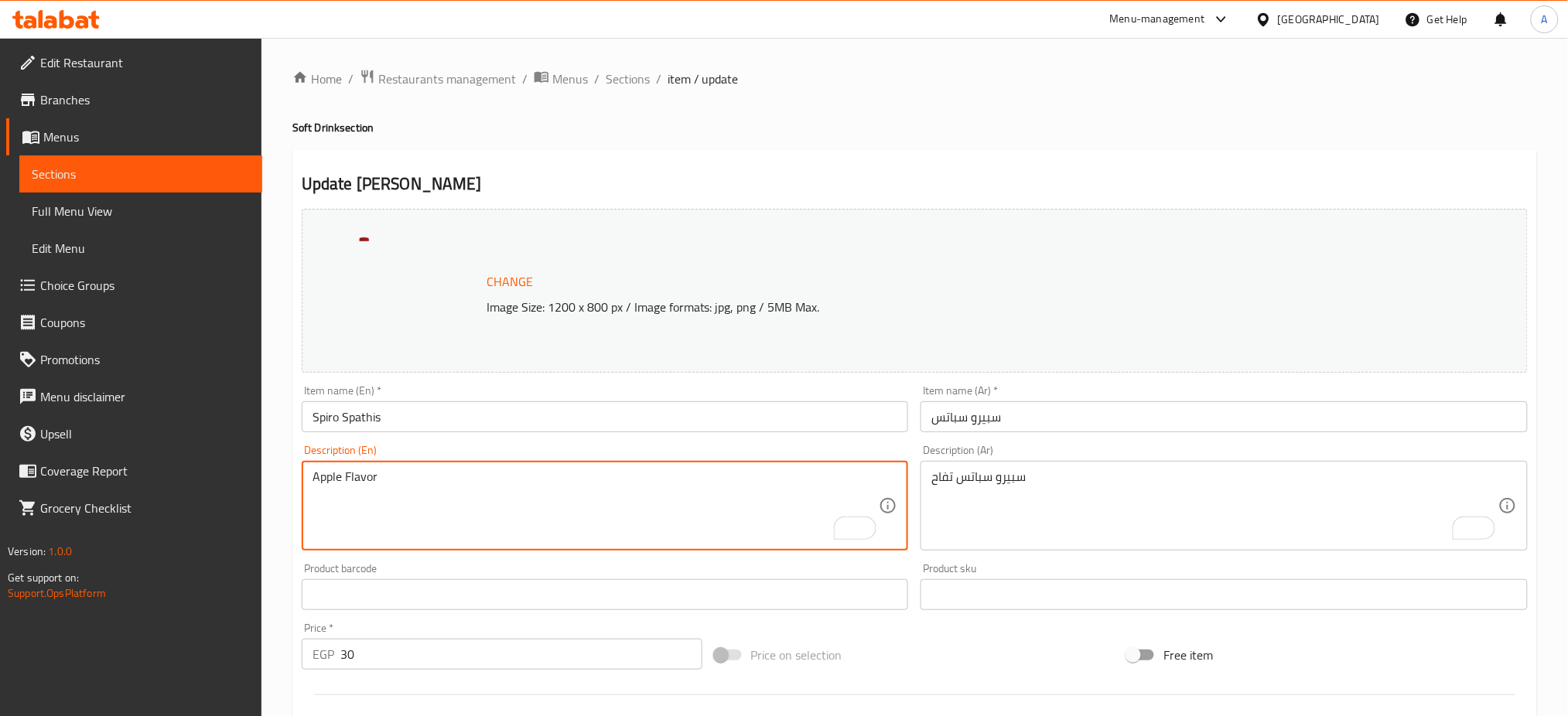
click at [310, 475] on div "Apple Flavor Description (En)" at bounding box center [604, 506] width 607 height 90
paste textarea "Spiro Spathis"
click at [313, 475] on textarea "Apple Flavor [PERSON_NAME]" at bounding box center [596, 507] width 567 height 74
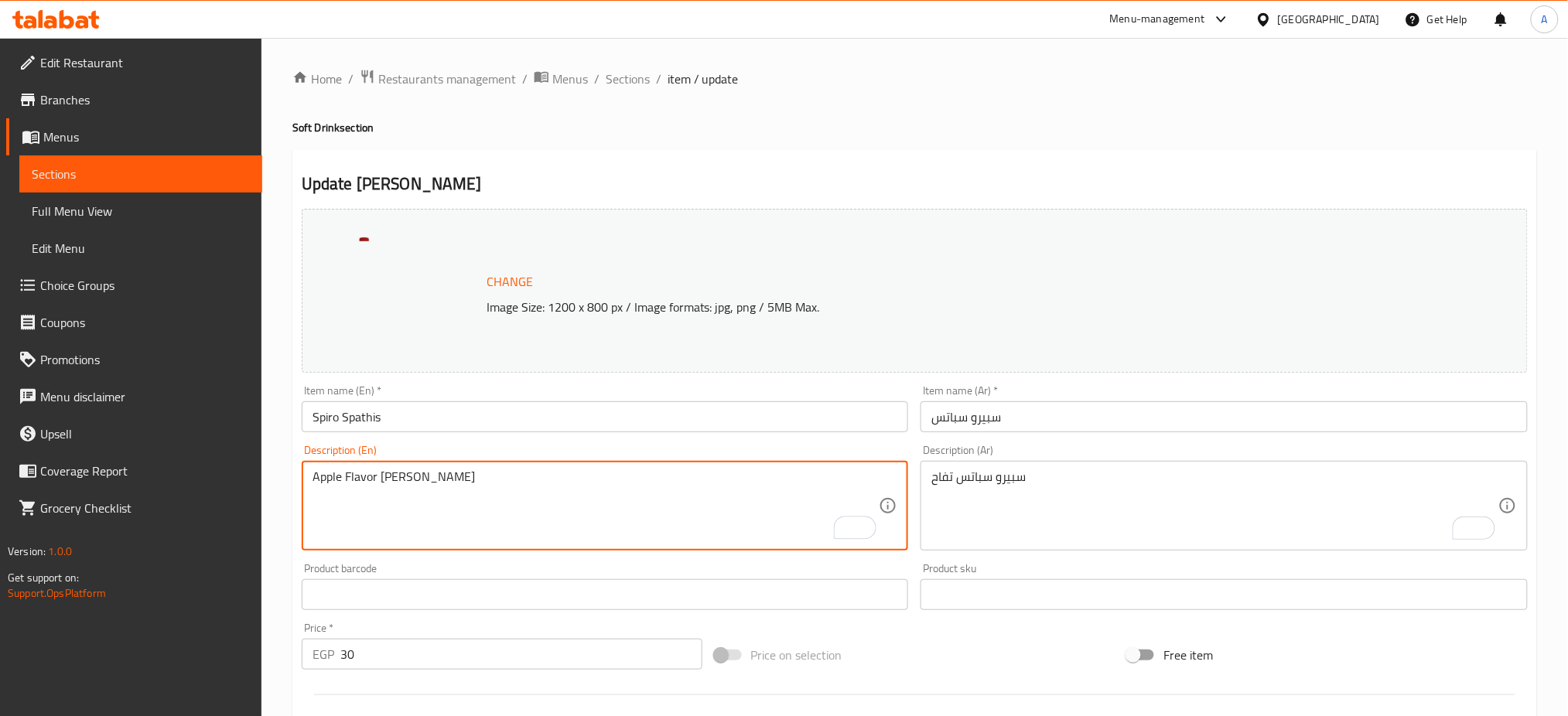
click at [450, 480] on textarea "Apple Flavor [PERSON_NAME]" at bounding box center [596, 507] width 567 height 74
paste textarea "Spiro Spathis"
click at [450, 480] on textarea "Spiro SpathisApple Flavor" at bounding box center [596, 507] width 567 height 74
type textarea "[PERSON_NAME] Apple Flavor"
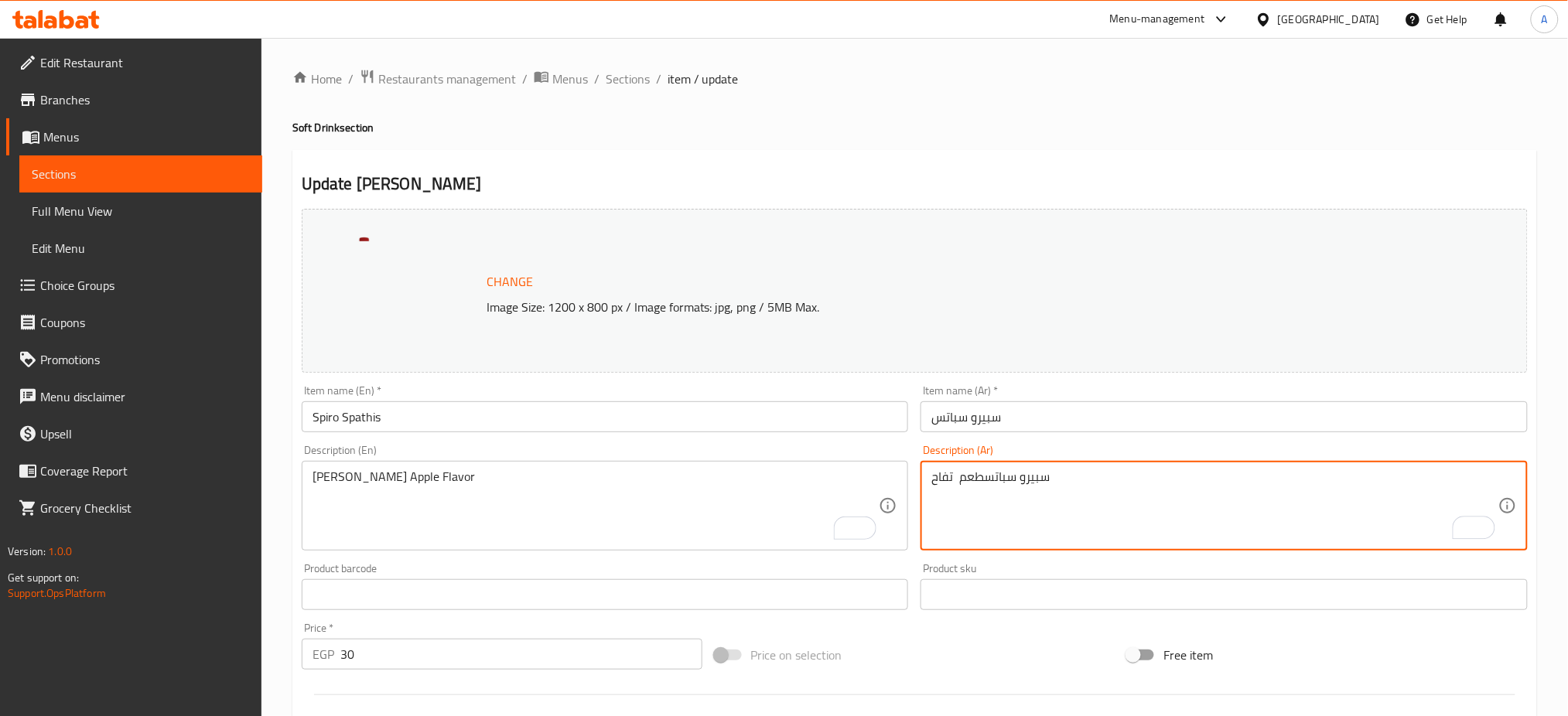
click at [990, 475] on textarea "سبيرو سباتسطعم تفاح" at bounding box center [1214, 507] width 567 height 74
click at [986, 475] on textarea "سبيرو سباتسطعم تفاح" at bounding box center [1214, 507] width 567 height 74
click at [955, 478] on textarea "سبيرو سباتس طعم تفاح" at bounding box center [1214, 507] width 567 height 74
click at [1113, 507] on textarea "سبيرو سباتس طعم تفاح" at bounding box center [1214, 507] width 567 height 74
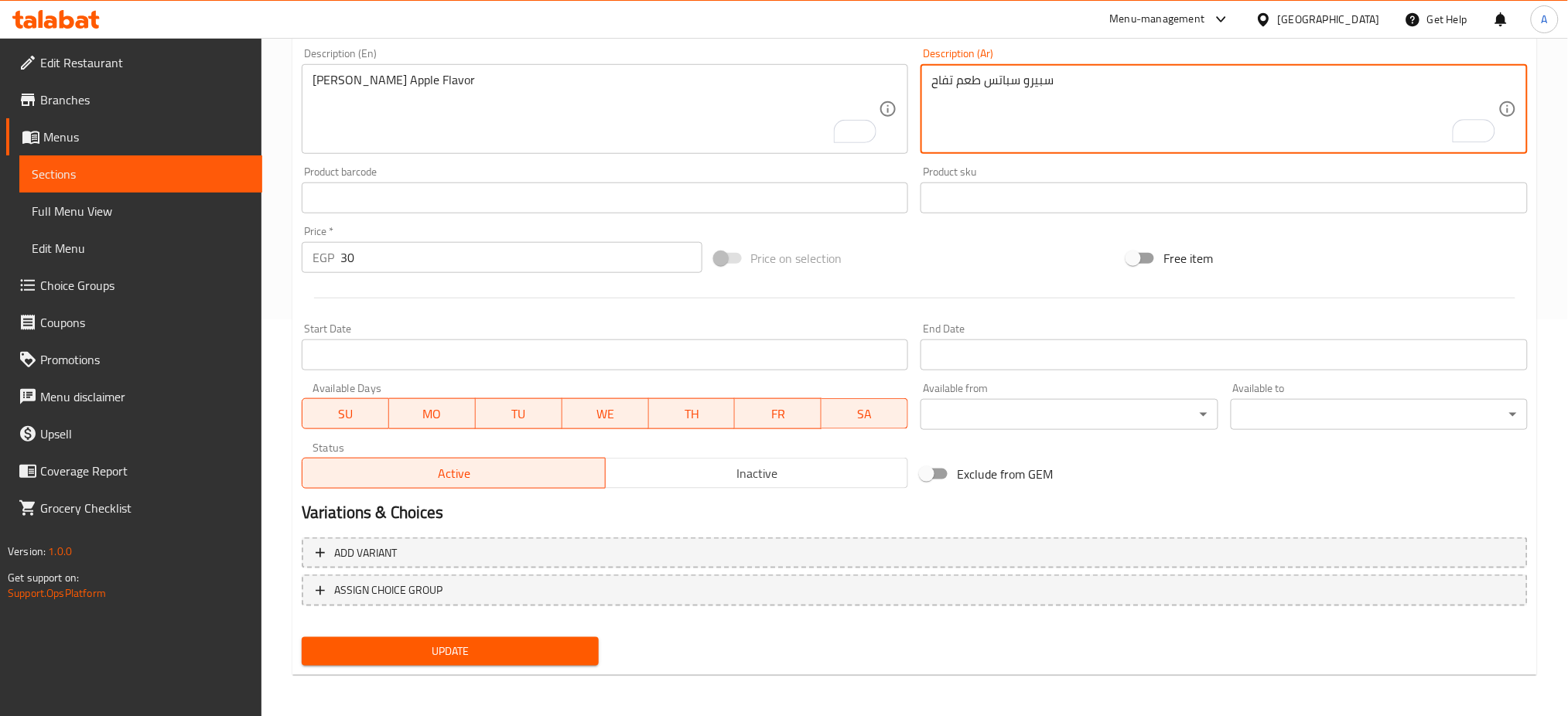
scroll to position [396, 0]
type textarea "سبيرو سباتس طعم تفاح"
click at [495, 653] on span "Update" at bounding box center [451, 653] width 273 height 19
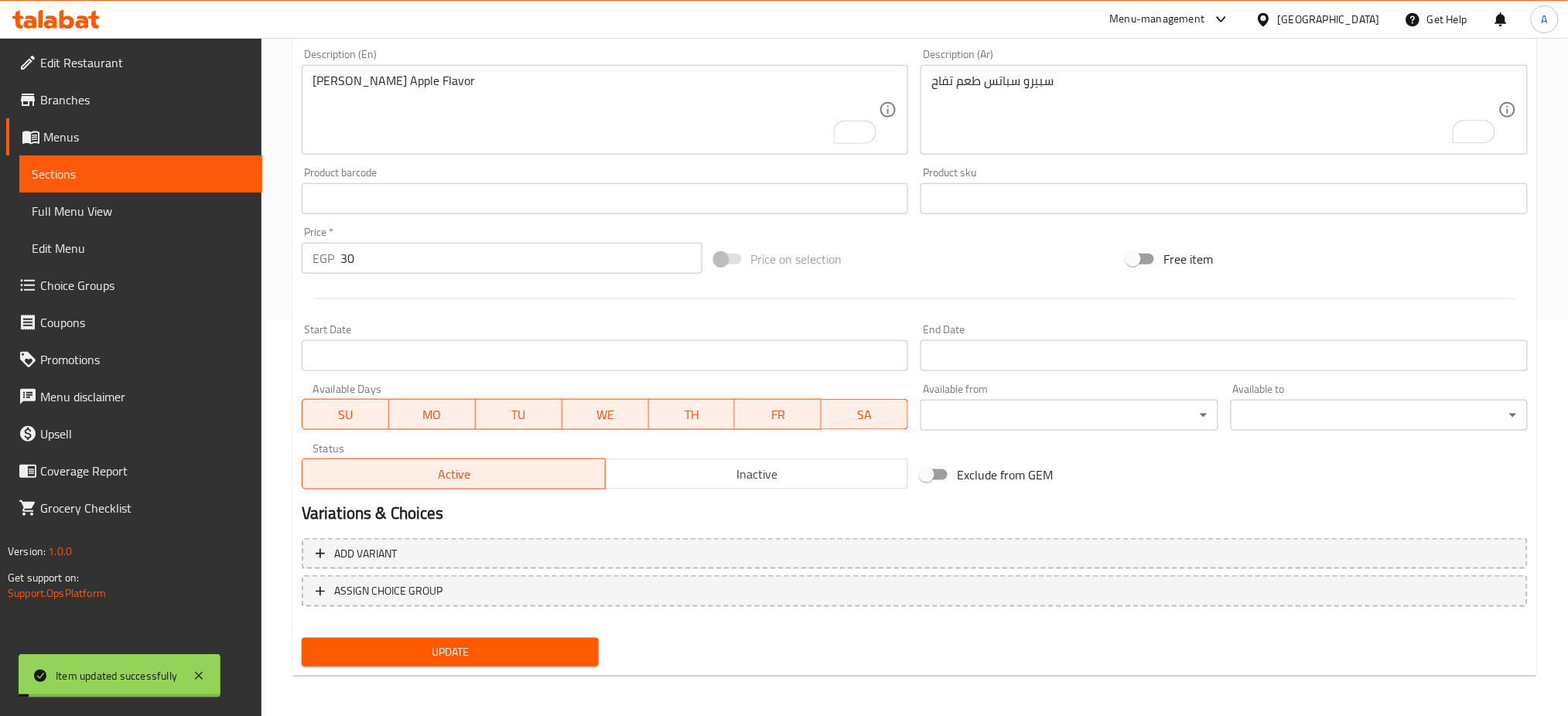
scroll to position [0, 0]
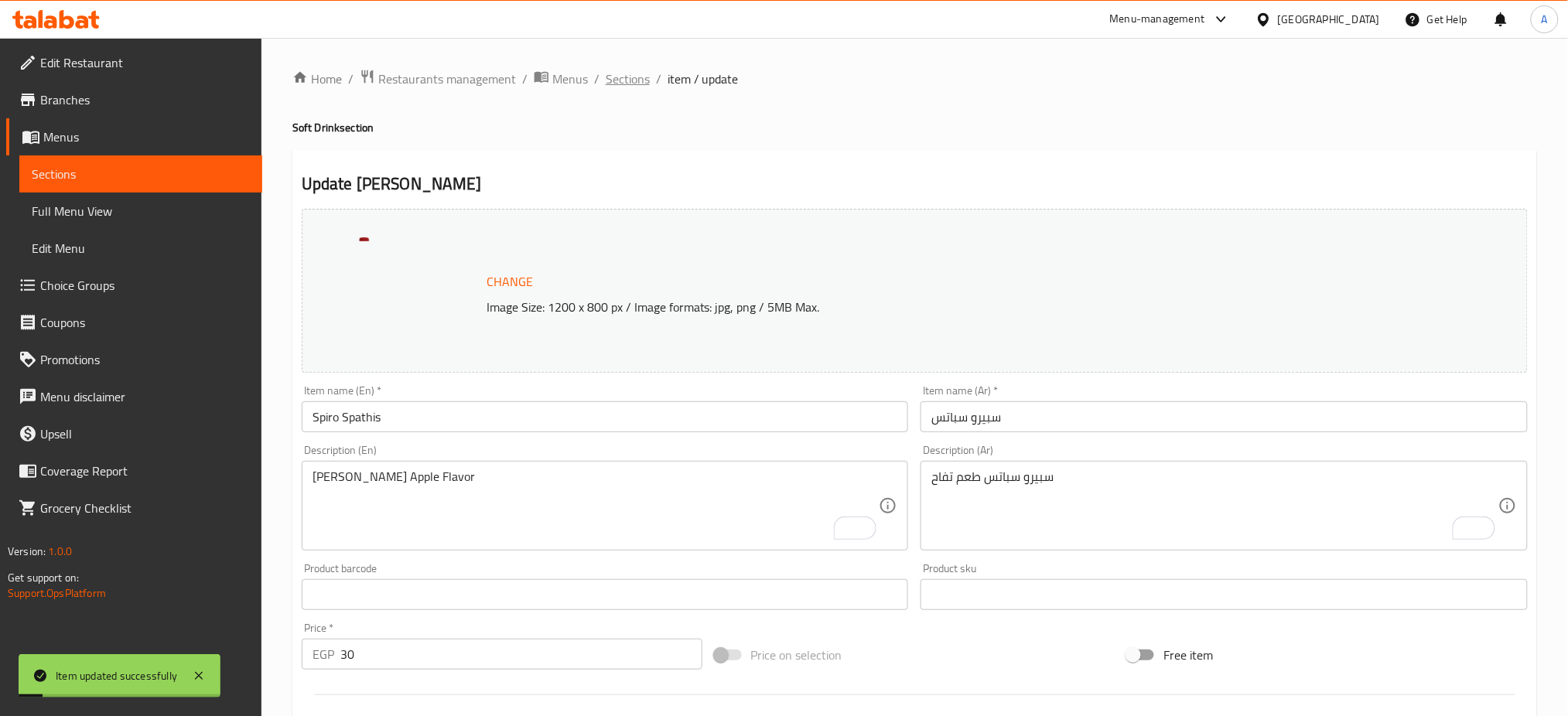
click at [626, 84] on span "Sections" at bounding box center [627, 79] width 44 height 18
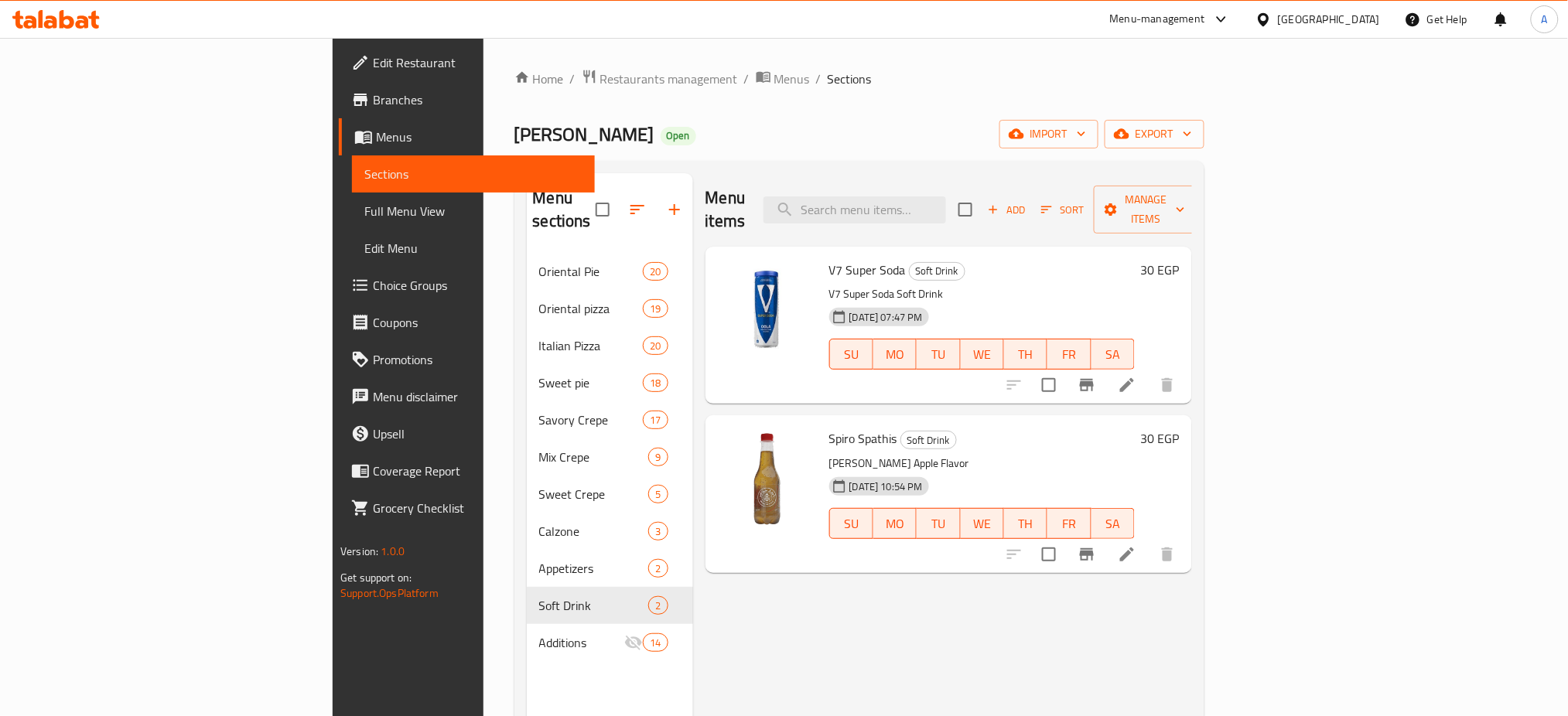
click at [985, 176] on div "Menu items Add Sort Manage items" at bounding box center [948, 210] width 487 height 74
